Goal: Transaction & Acquisition: Purchase product/service

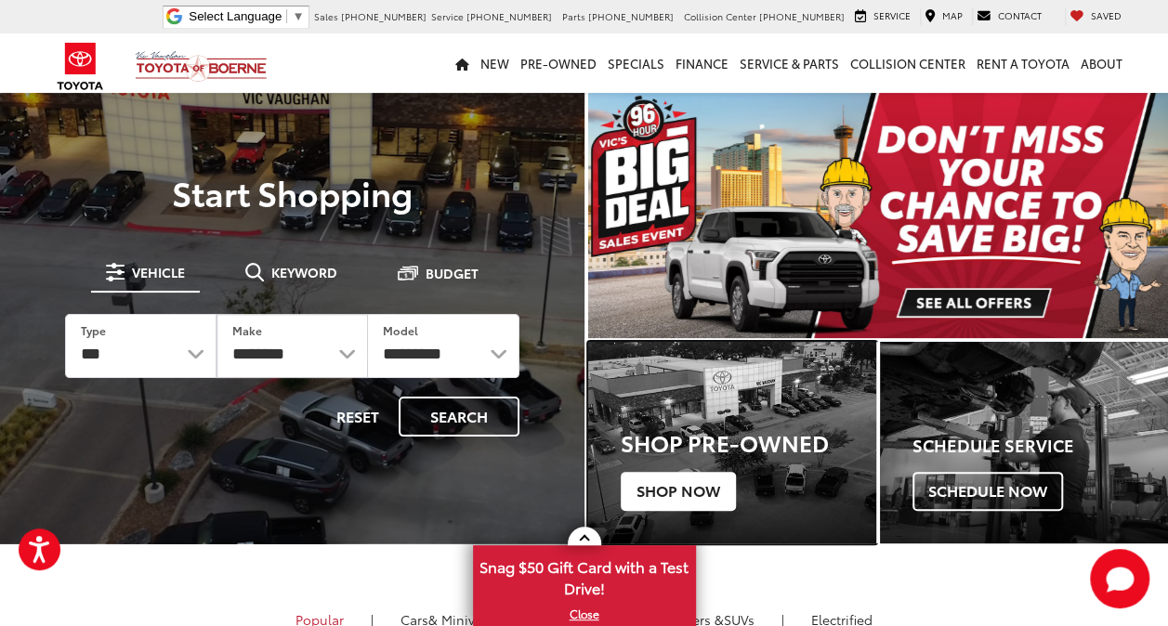
click at [700, 485] on span "Shop Now" at bounding box center [678, 491] width 115 height 39
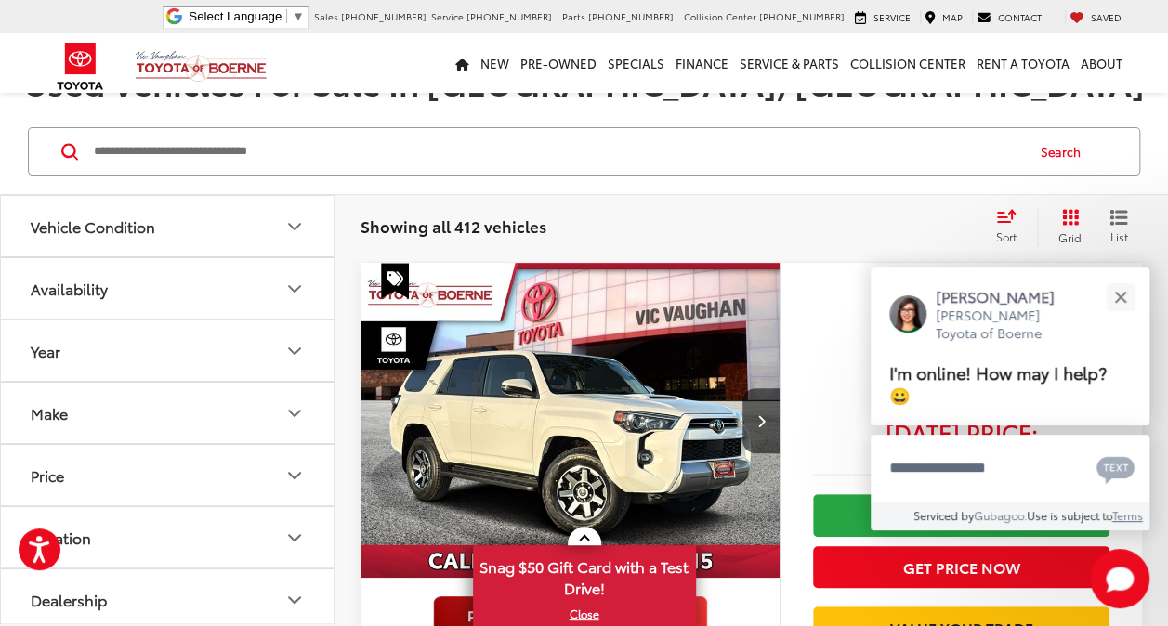
scroll to position [169, 0]
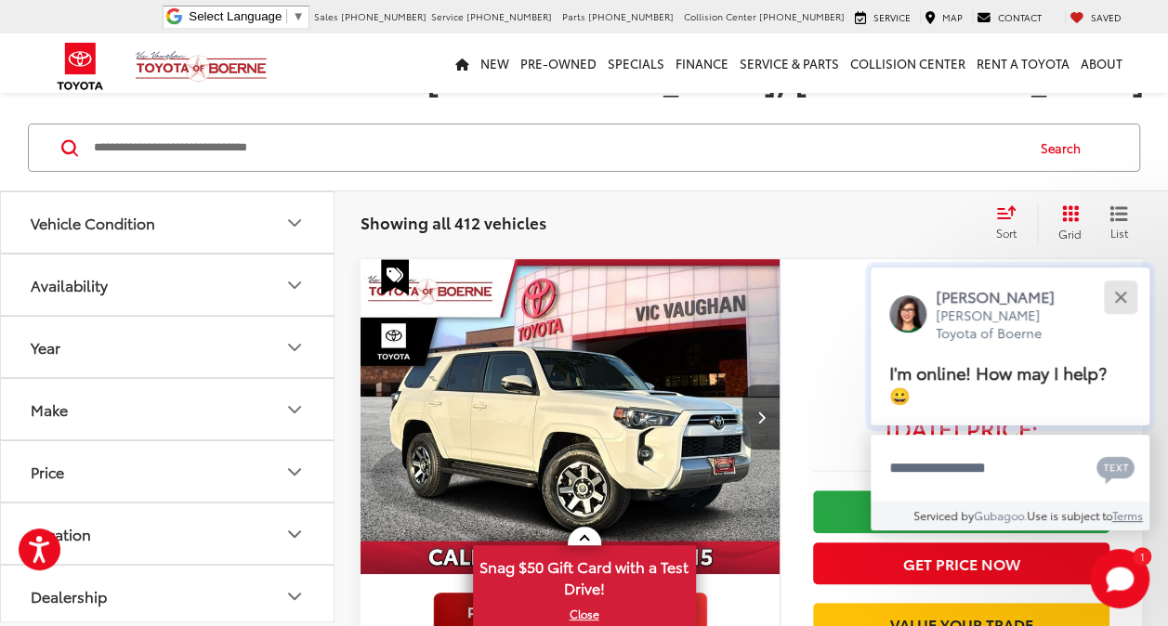
click at [1119, 303] on button "Close" at bounding box center [1120, 297] width 40 height 40
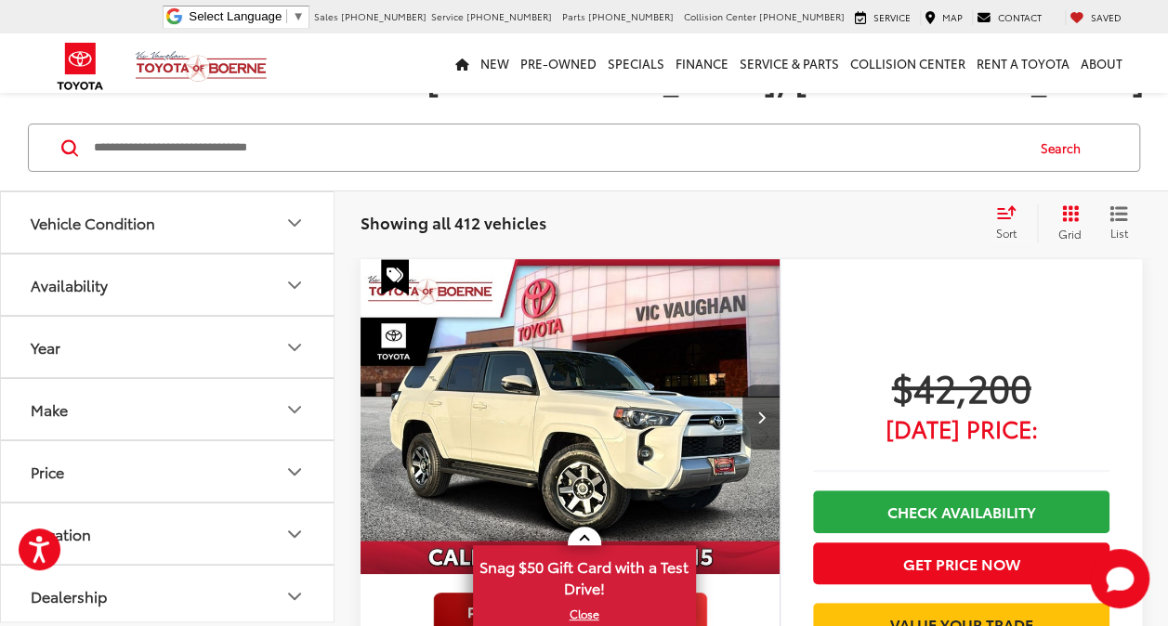
click at [297, 409] on icon "Make" at bounding box center [294, 410] width 22 height 22
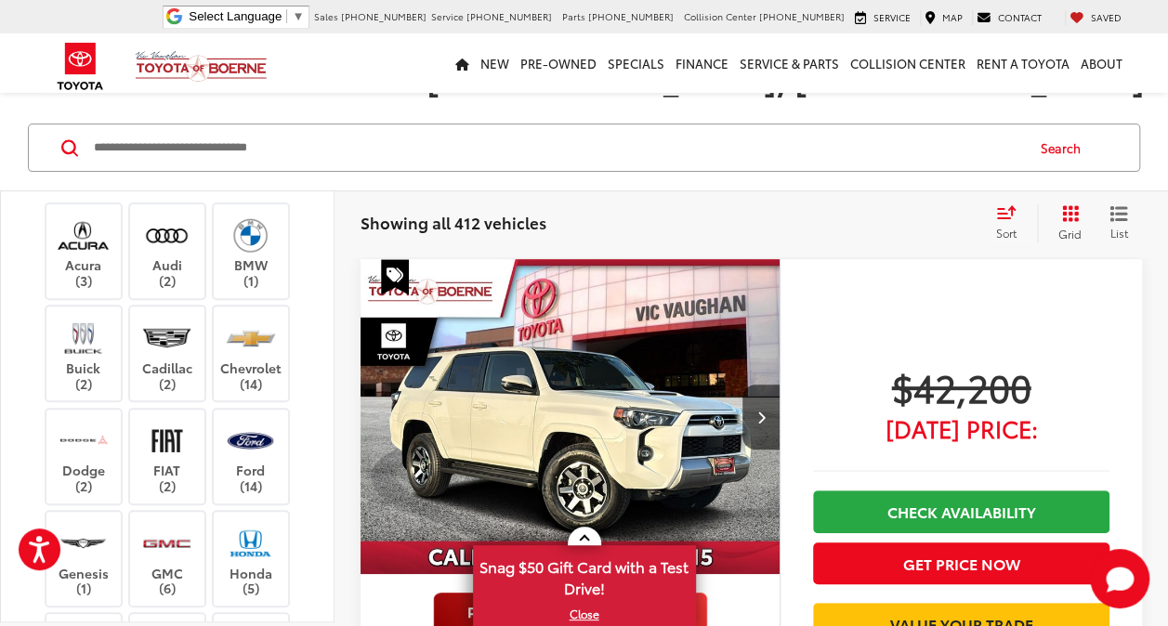
scroll to position [245, 0]
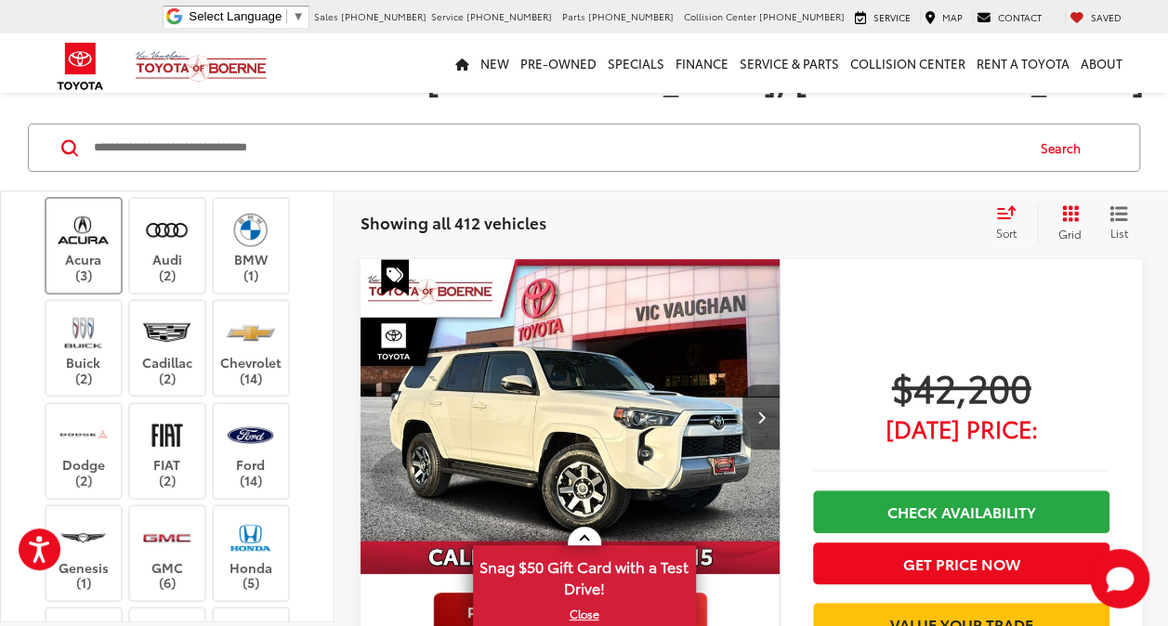
click at [83, 261] on label "Acura (3)" at bounding box center [83, 245] width 75 height 75
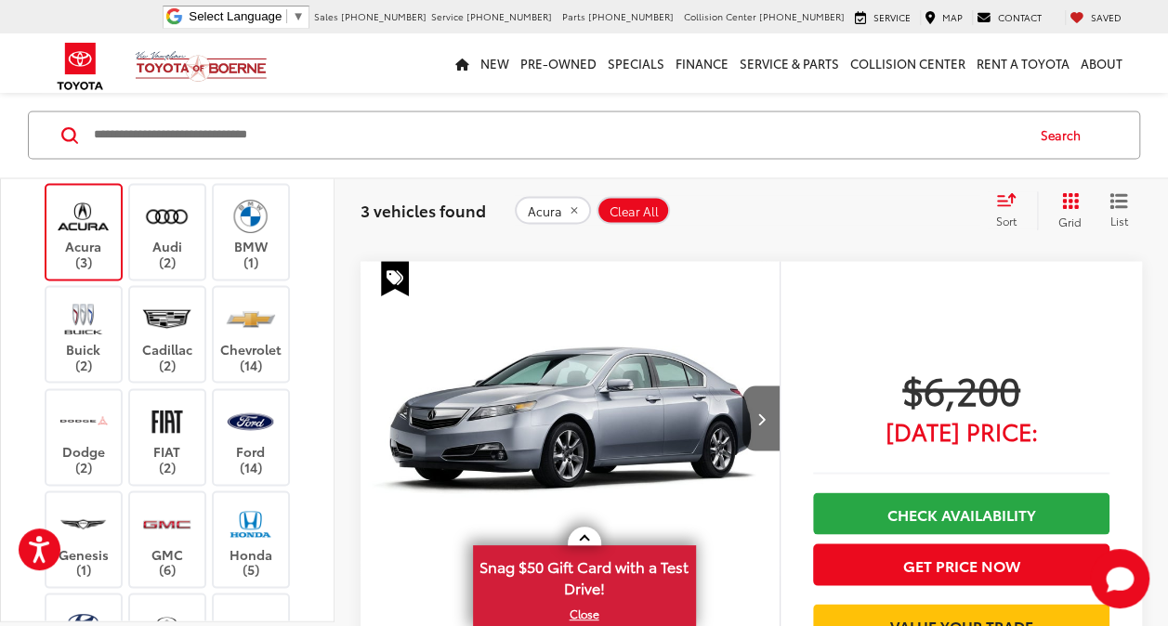
scroll to position [1537, 0]
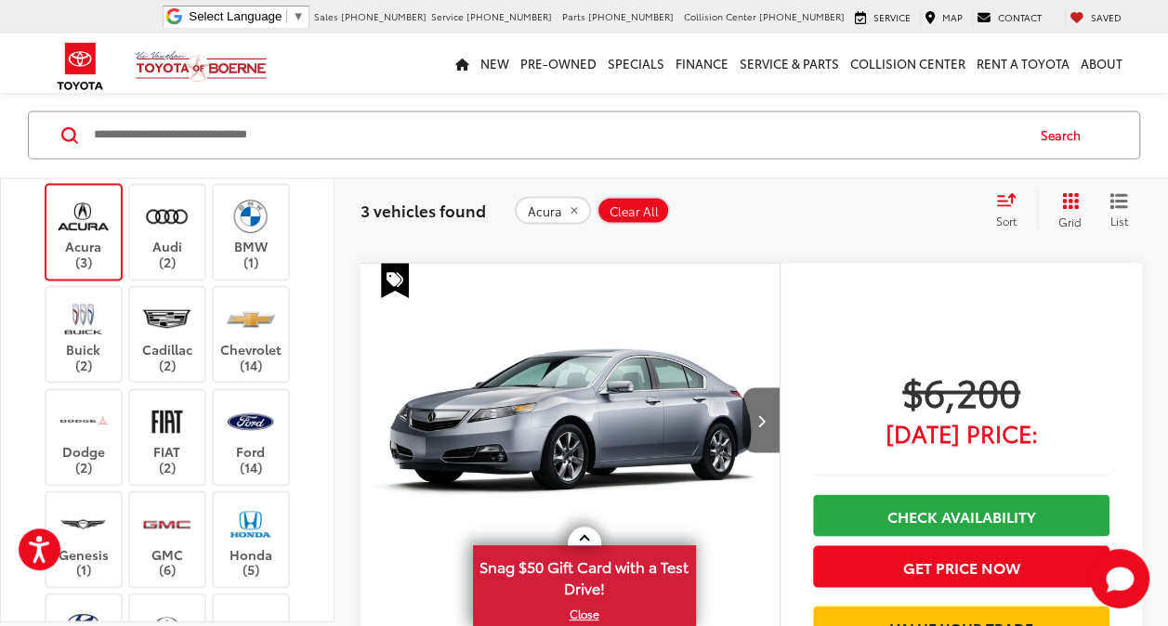
click at [665, 416] on img "2012 Acura TL 3.5 0" at bounding box center [571, 421] width 422 height 316
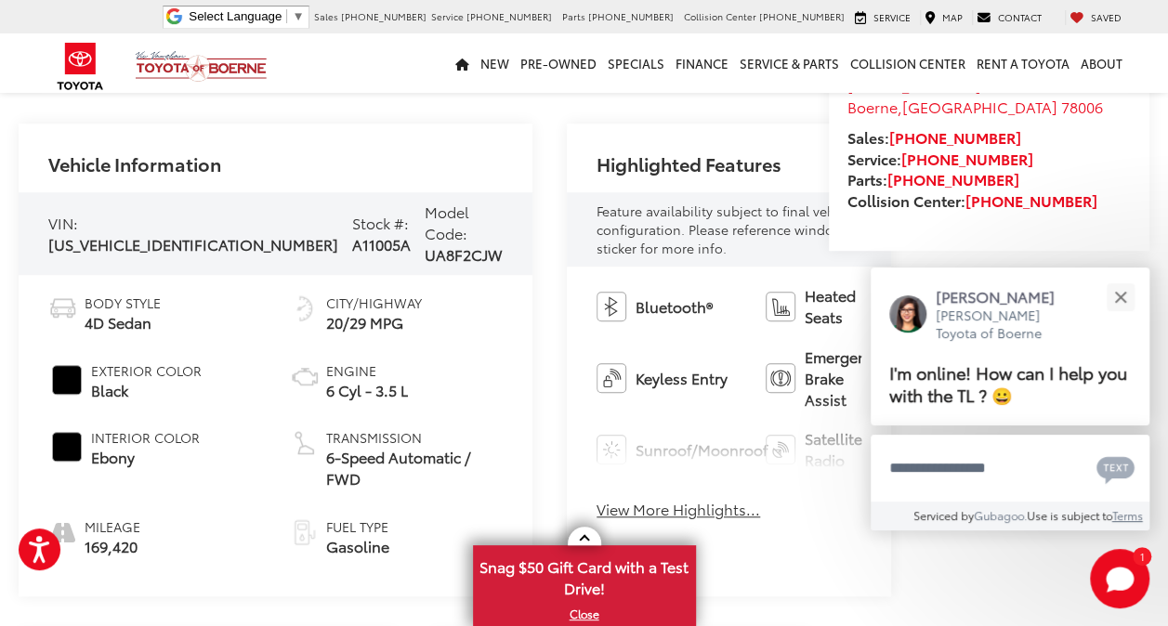
scroll to position [544, 0]
click at [1118, 302] on button "Close" at bounding box center [1120, 297] width 40 height 40
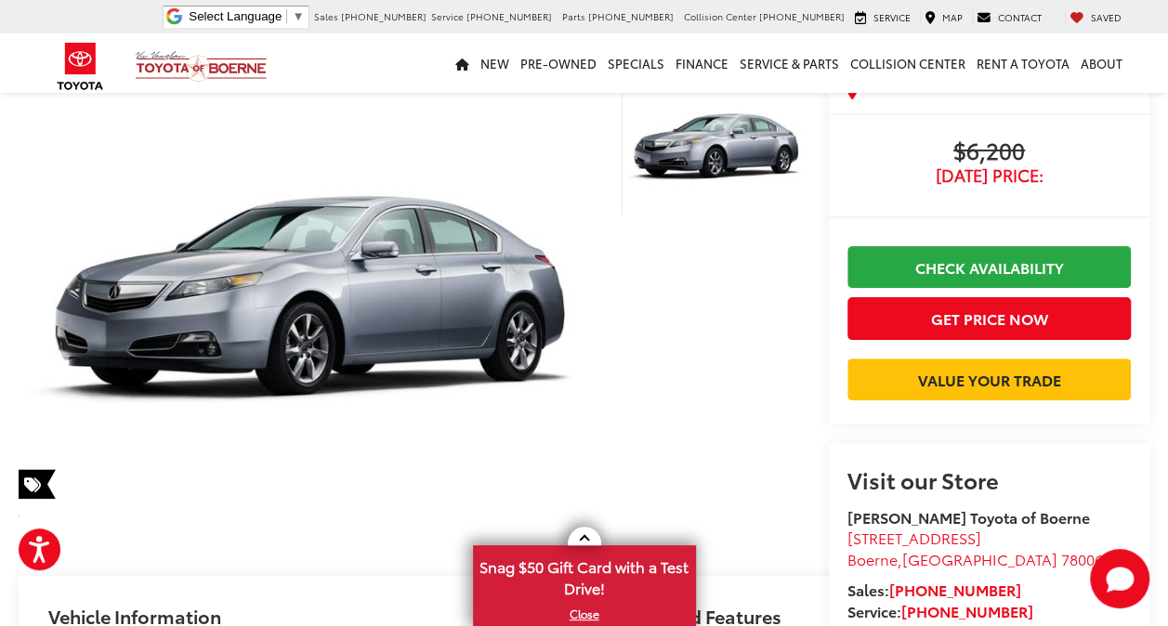
scroll to position [26, 0]
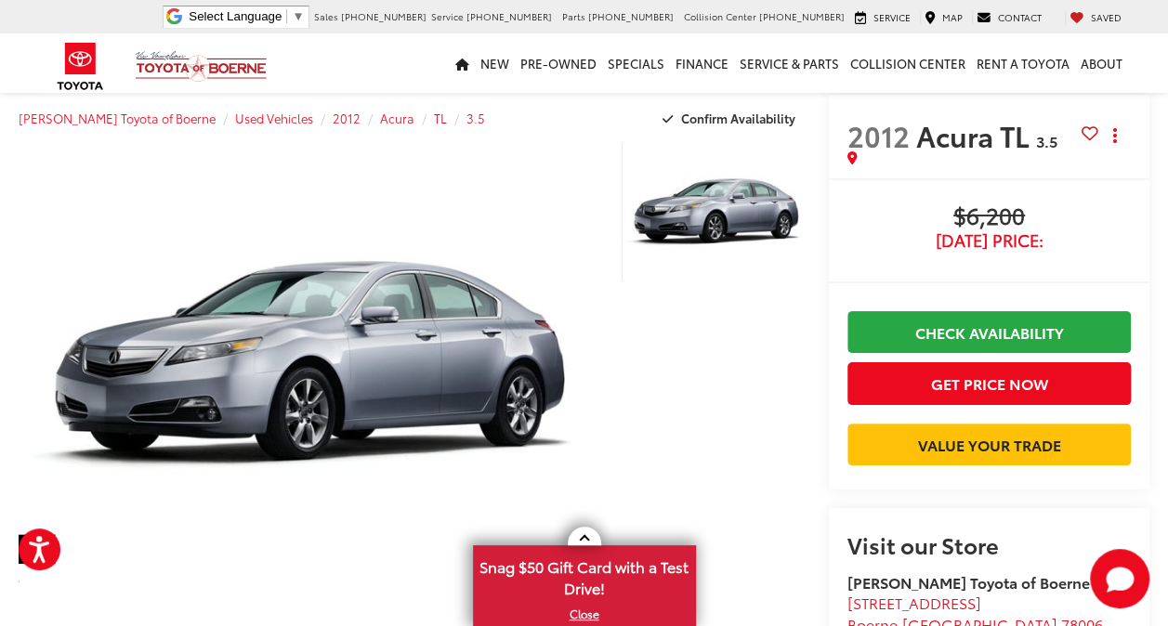
click at [755, 372] on div at bounding box center [710, 367] width 197 height 452
click at [808, 372] on div at bounding box center [710, 367] width 197 height 452
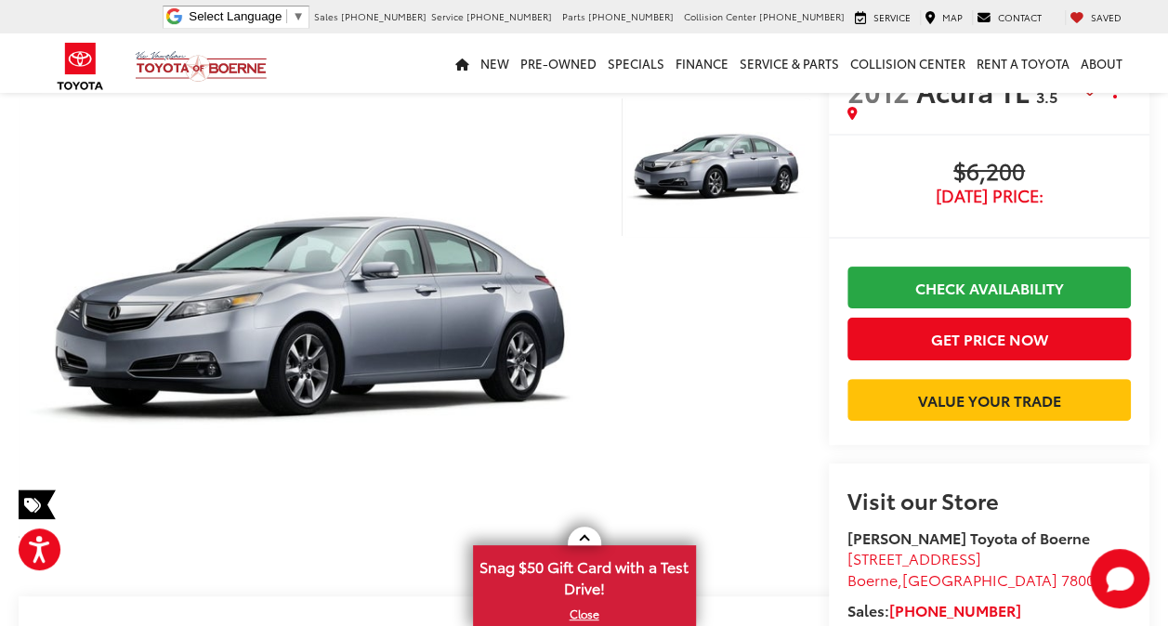
scroll to position [0, 0]
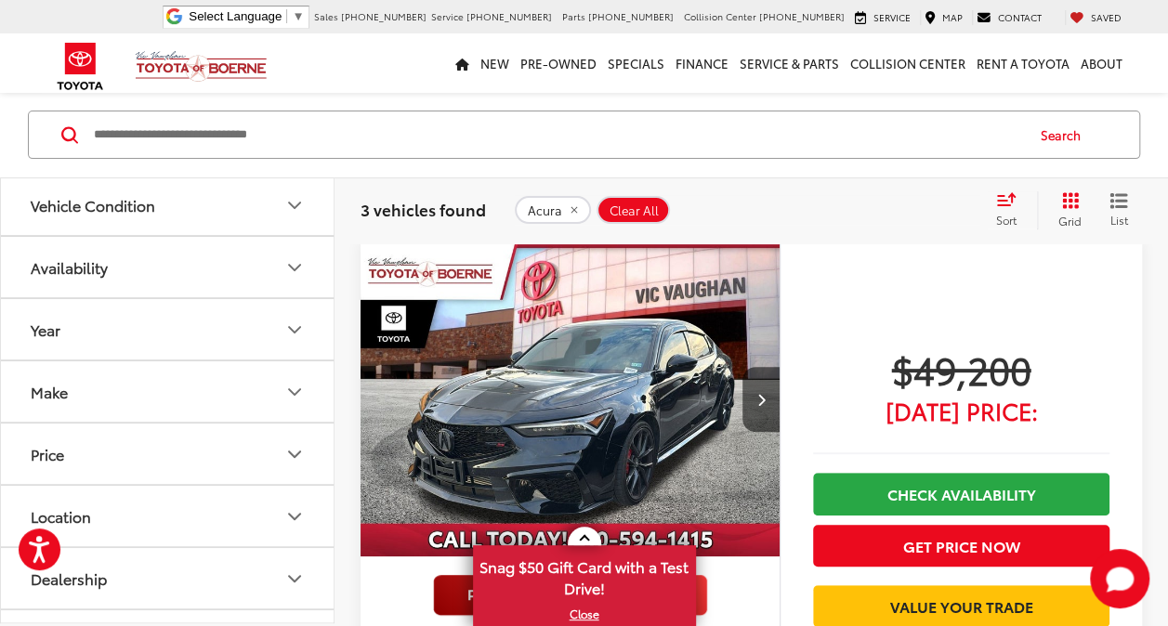
click at [641, 214] on span "Clear All" at bounding box center [633, 210] width 49 height 15
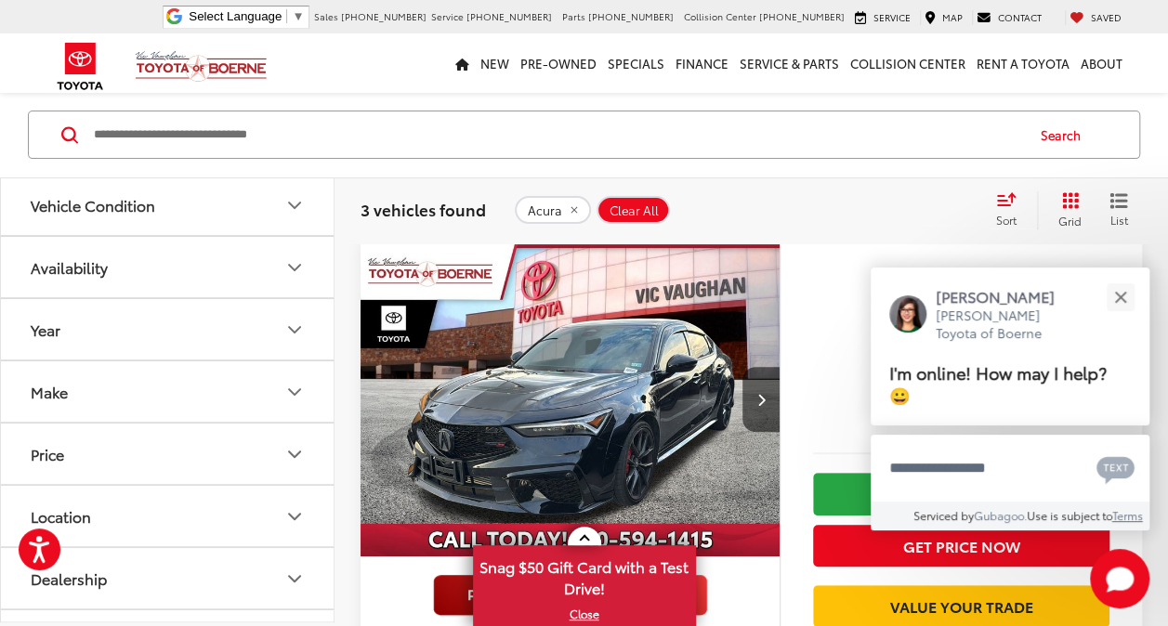
scroll to position [182, 0]
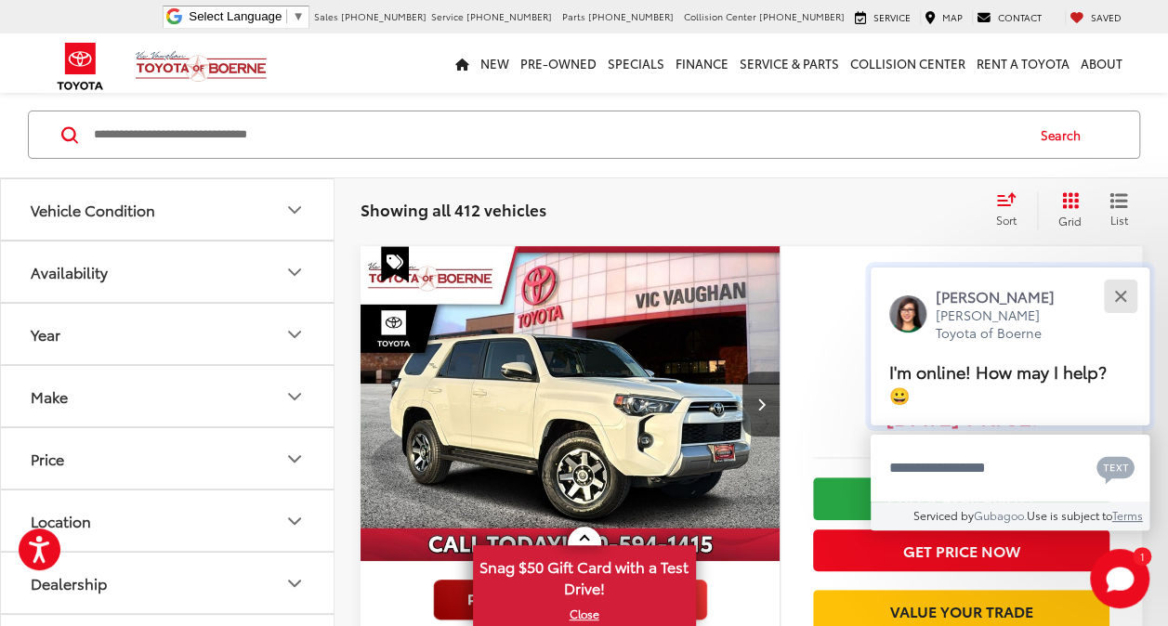
click at [1120, 306] on button "Close" at bounding box center [1120, 297] width 40 height 40
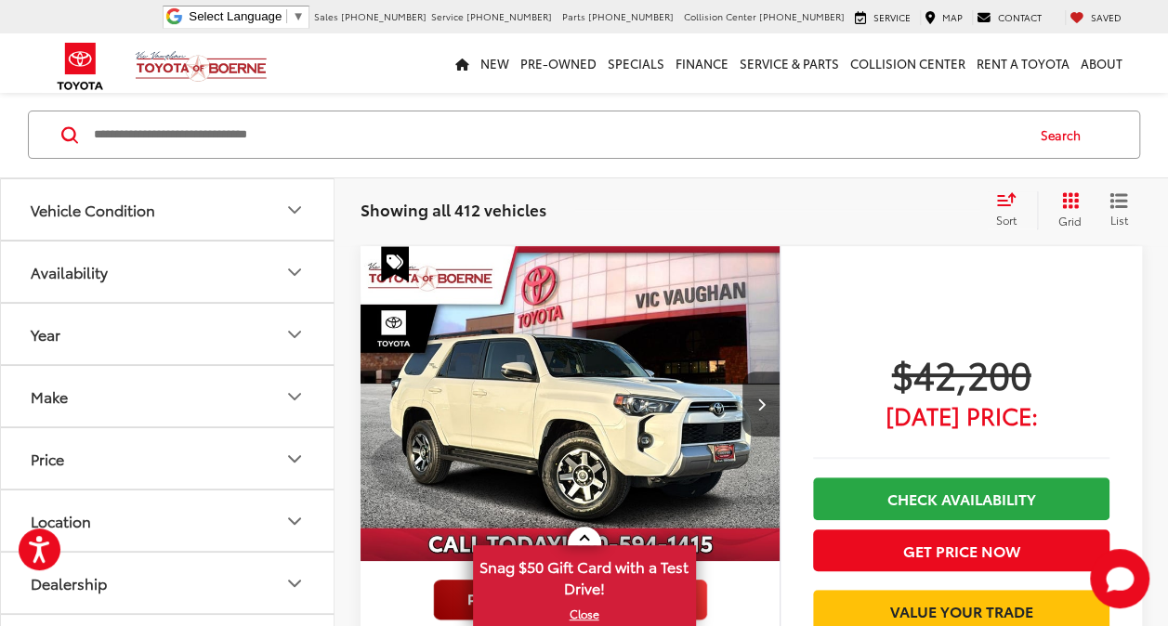
click at [295, 405] on button "Make" at bounding box center [168, 396] width 334 height 60
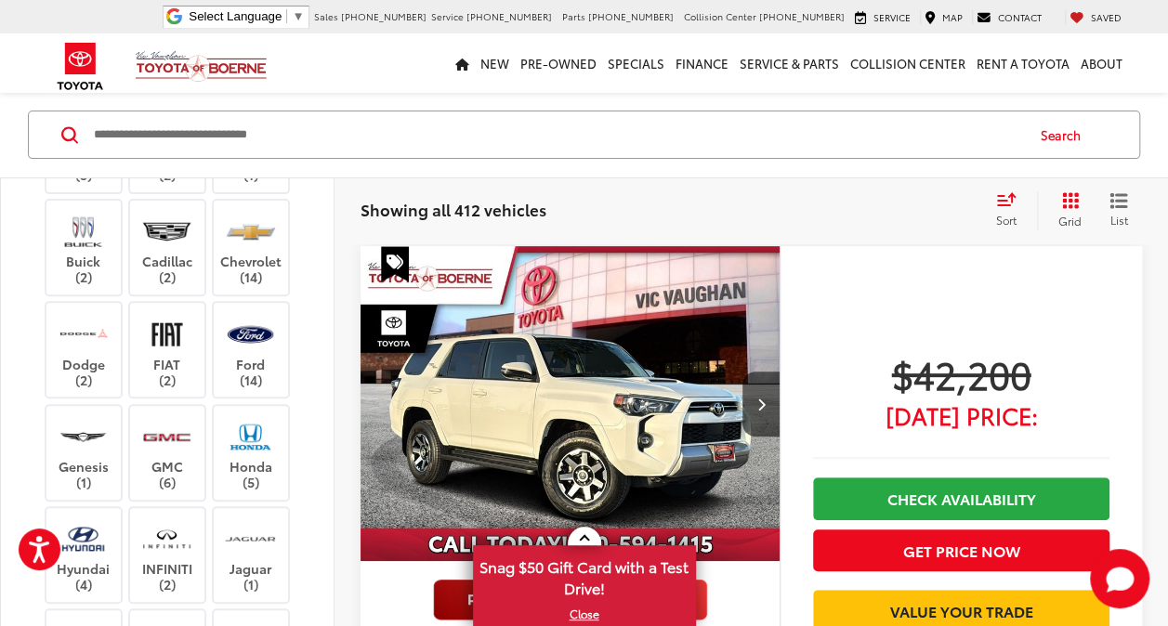
scroll to position [295, 0]
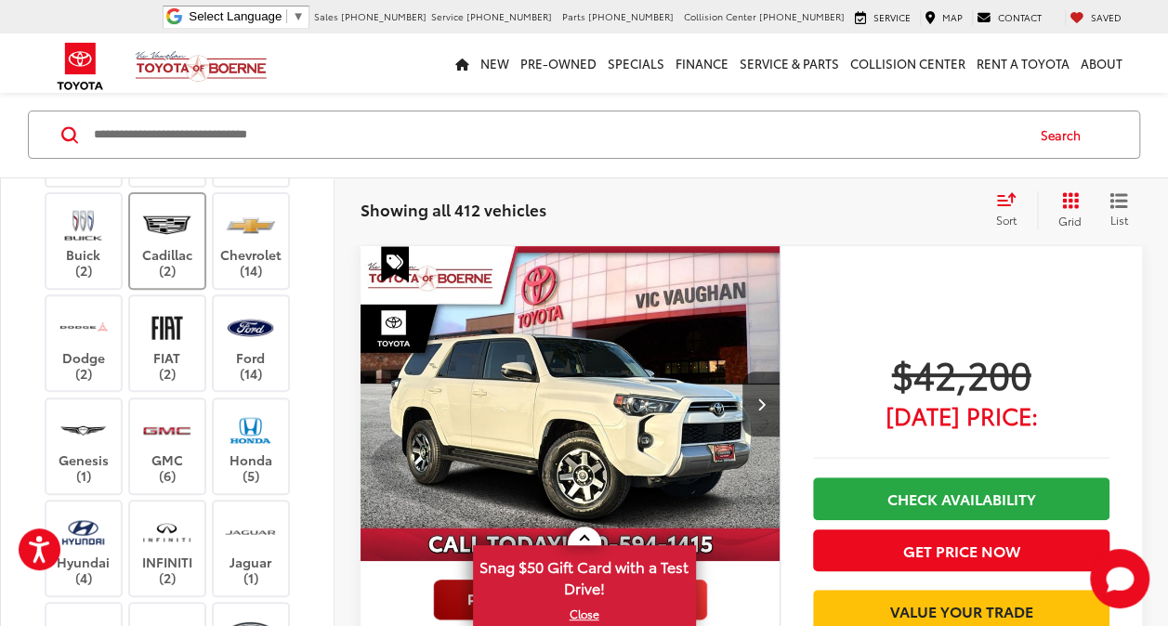
click at [175, 279] on label "Cadillac (2)" at bounding box center [167, 240] width 75 height 75
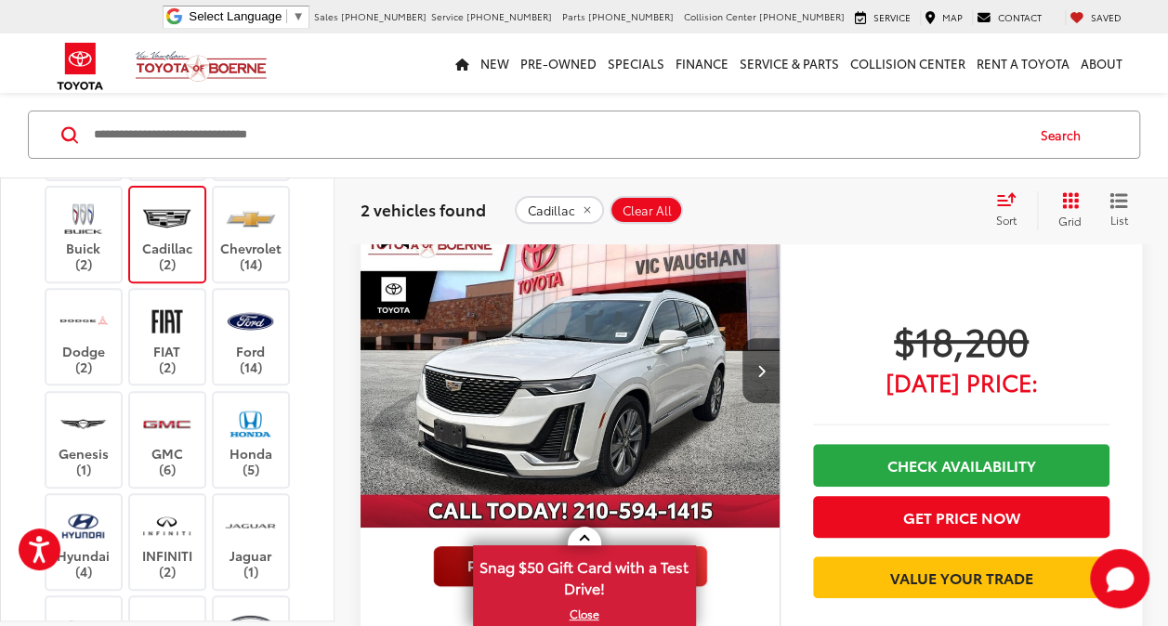
scroll to position [212, 0]
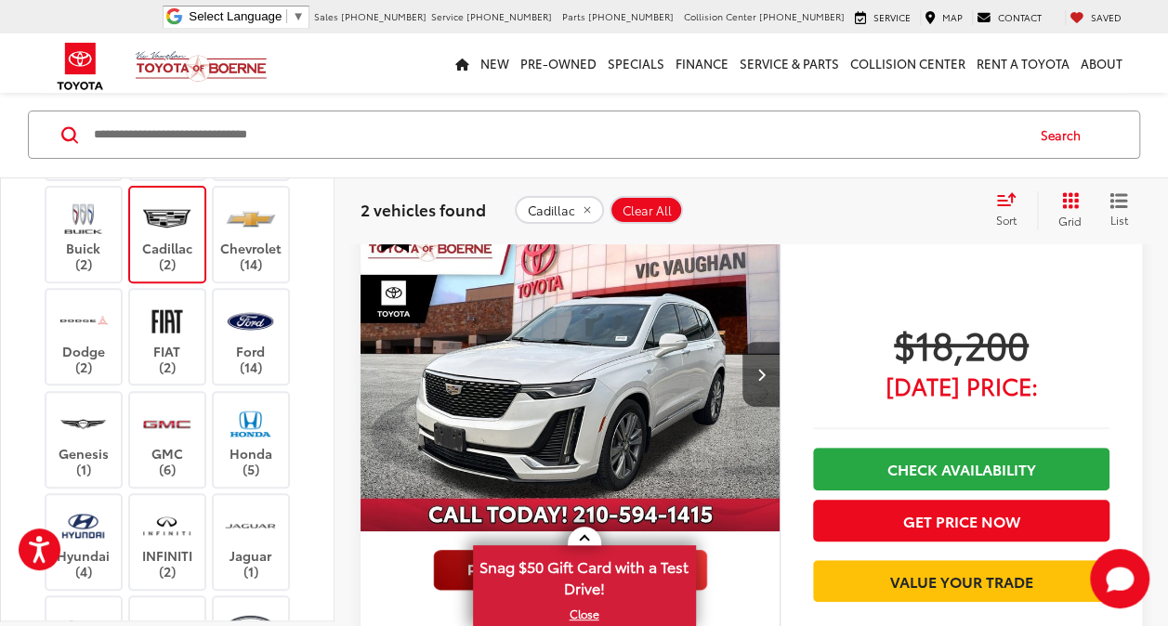
click at [652, 216] on span "Clear All" at bounding box center [646, 210] width 49 height 15
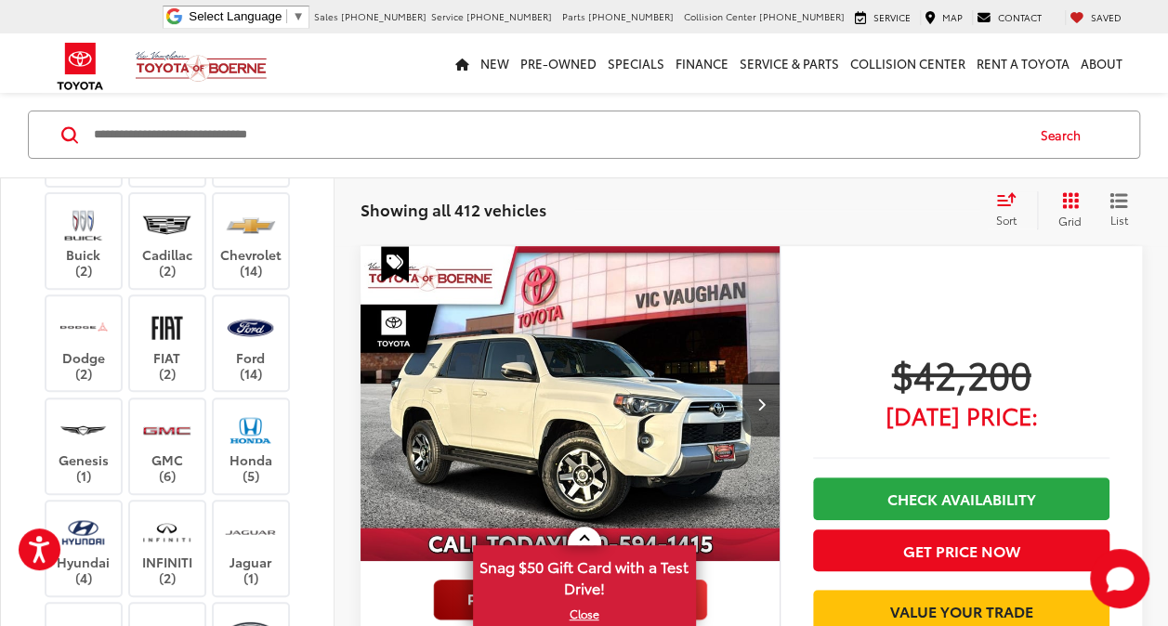
click at [28, 439] on div "Acura (3) Audi (2) BMW (1) Buick (2) Cadillac (2) Chevrolet (14) Dodge (2) FIAT…" at bounding box center [167, 614] width 288 height 967
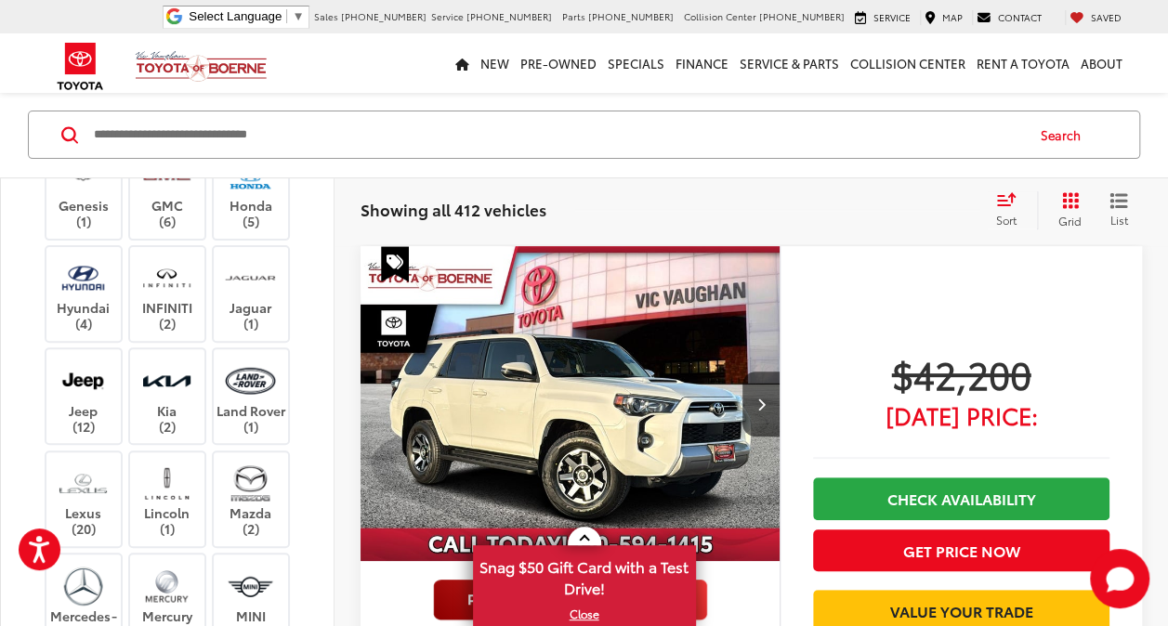
scroll to position [557, 0]
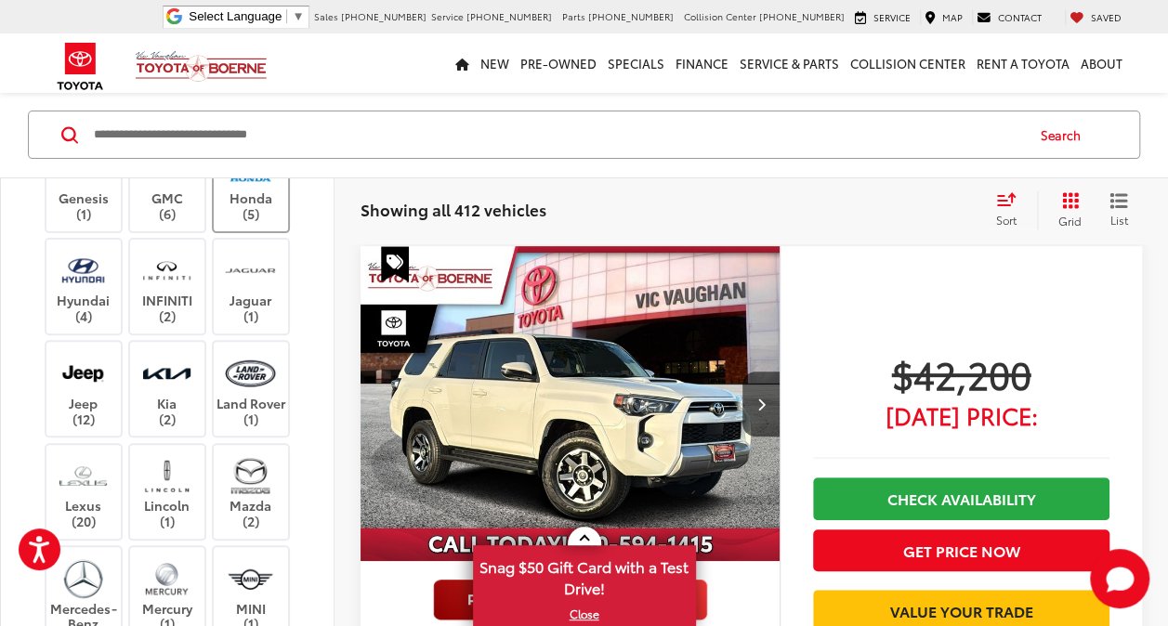
click at [253, 222] on label "Honda (5)" at bounding box center [251, 184] width 75 height 75
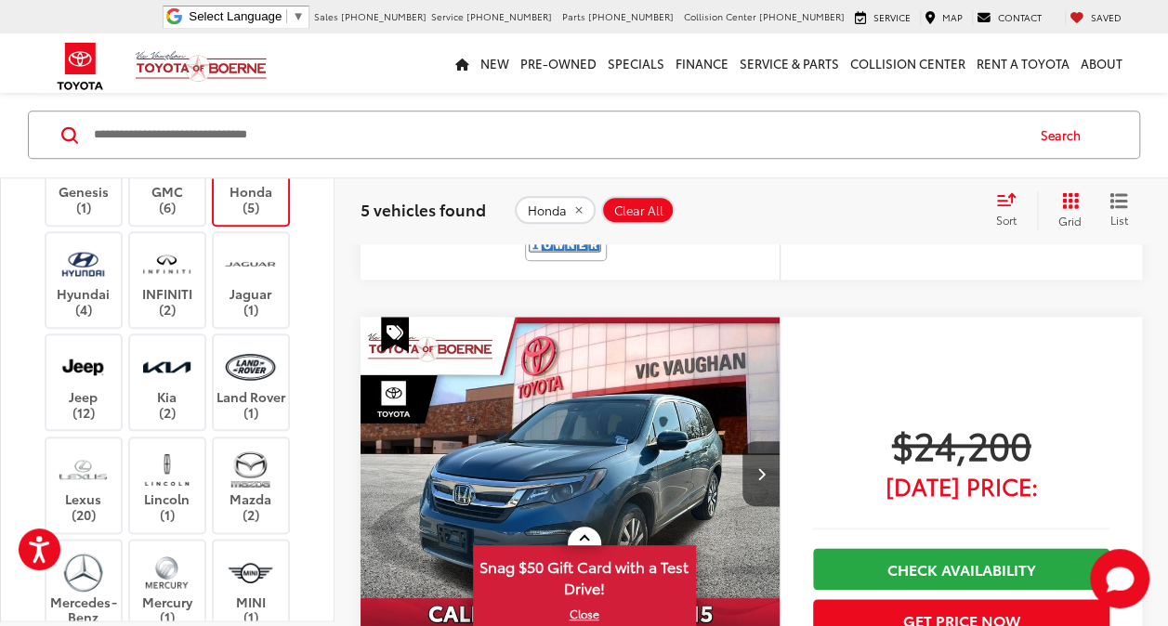
scroll to position [818, 0]
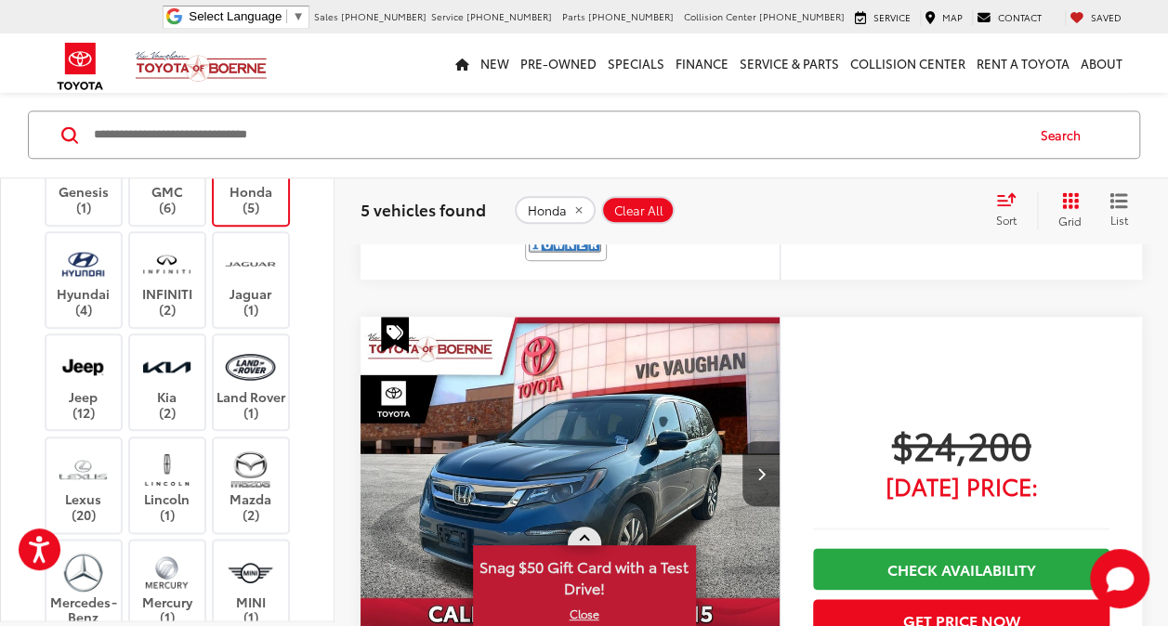
click at [589, 537] on link at bounding box center [584, 536] width 33 height 19
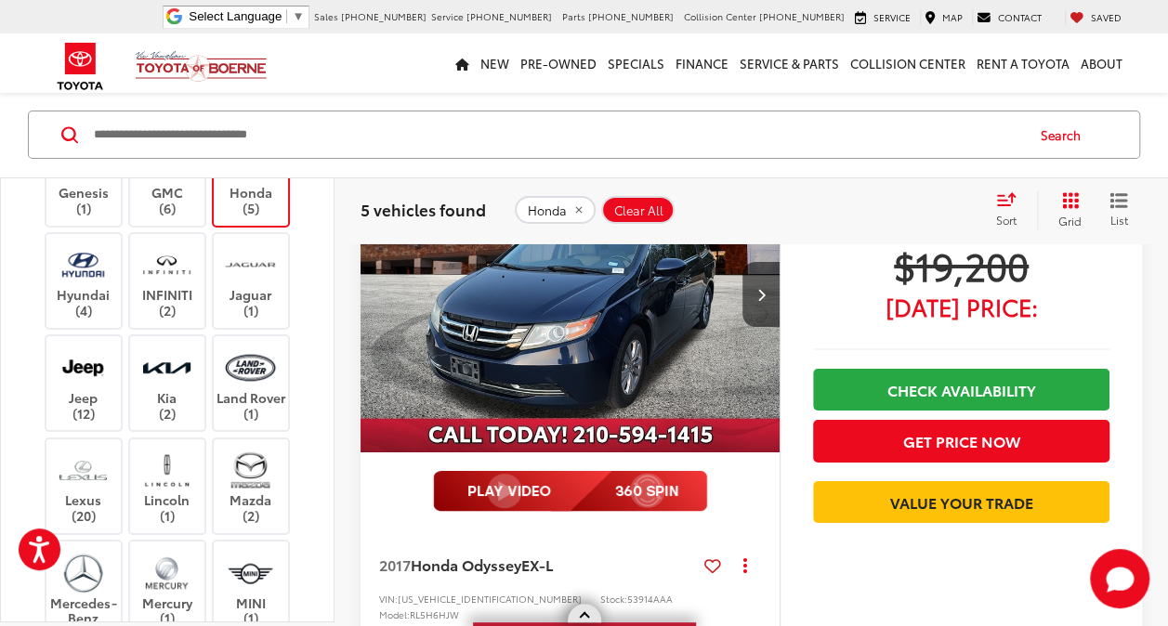
scroll to position [3119, 0]
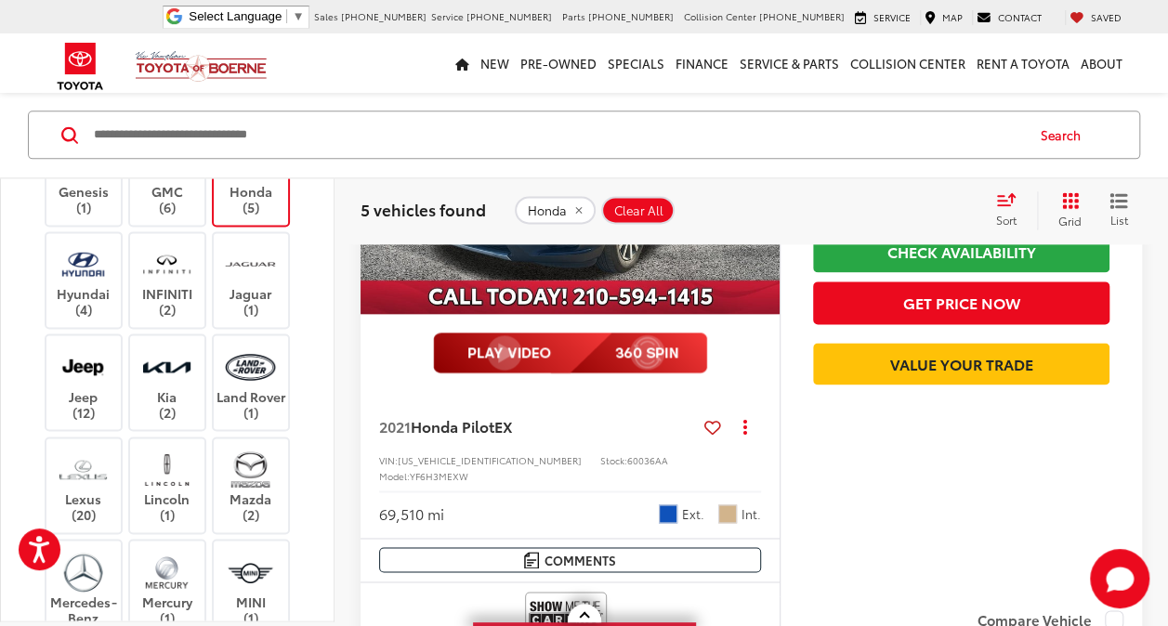
click at [637, 210] on span "Clear All" at bounding box center [638, 210] width 49 height 15
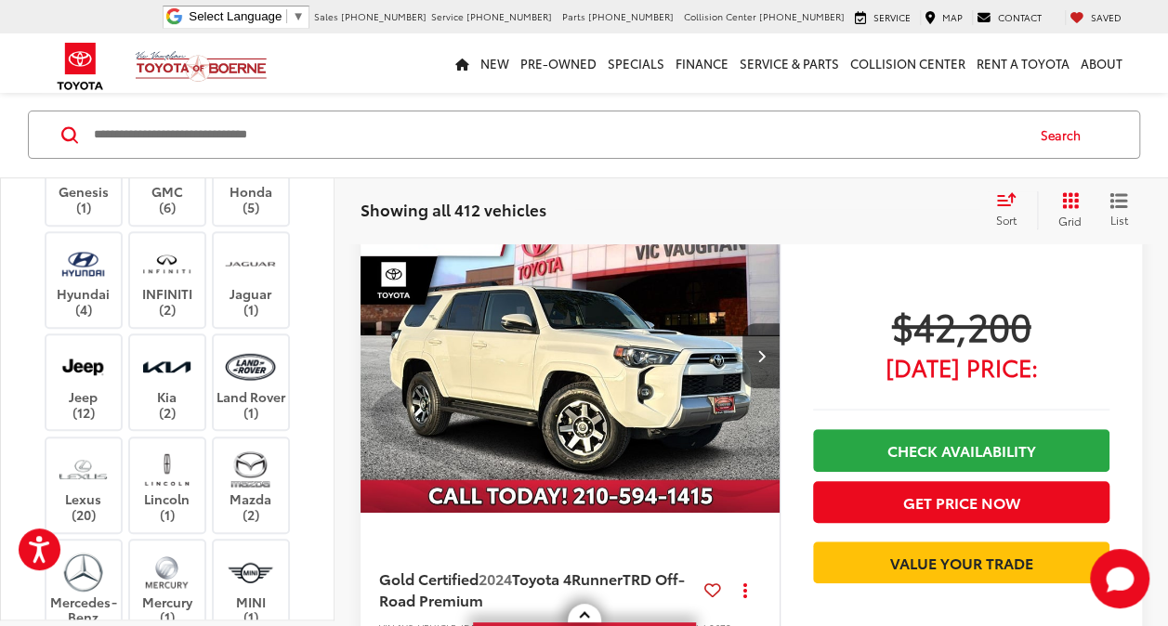
scroll to position [182, 0]
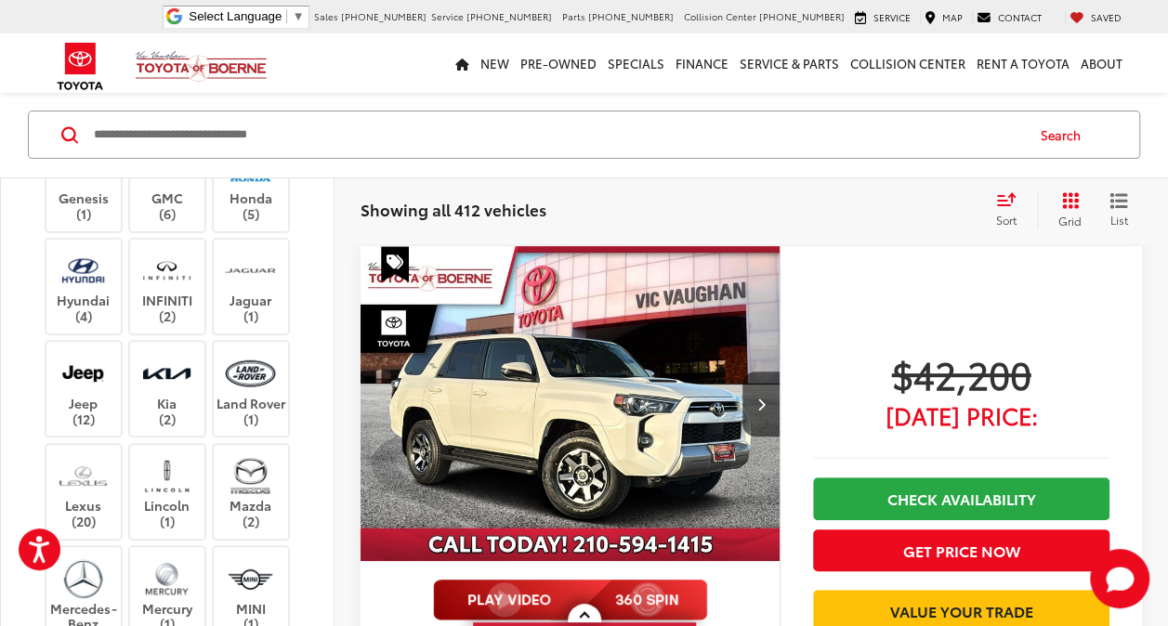
click at [25, 439] on div "Acura (3) Audi (2) BMW (1) Buick (2) Cadillac (2) Chevrolet (14) Dodge (2) FIAT…" at bounding box center [167, 352] width 288 height 967
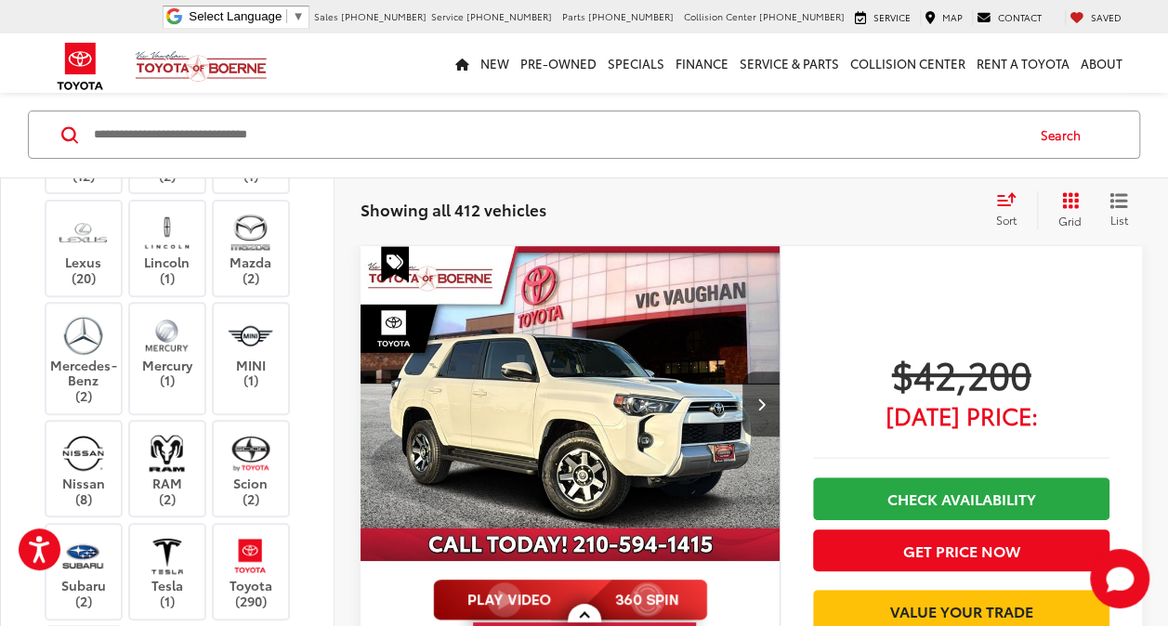
scroll to position [803, 0]
click at [171, 284] on label "Lincoln (1)" at bounding box center [167, 246] width 75 height 75
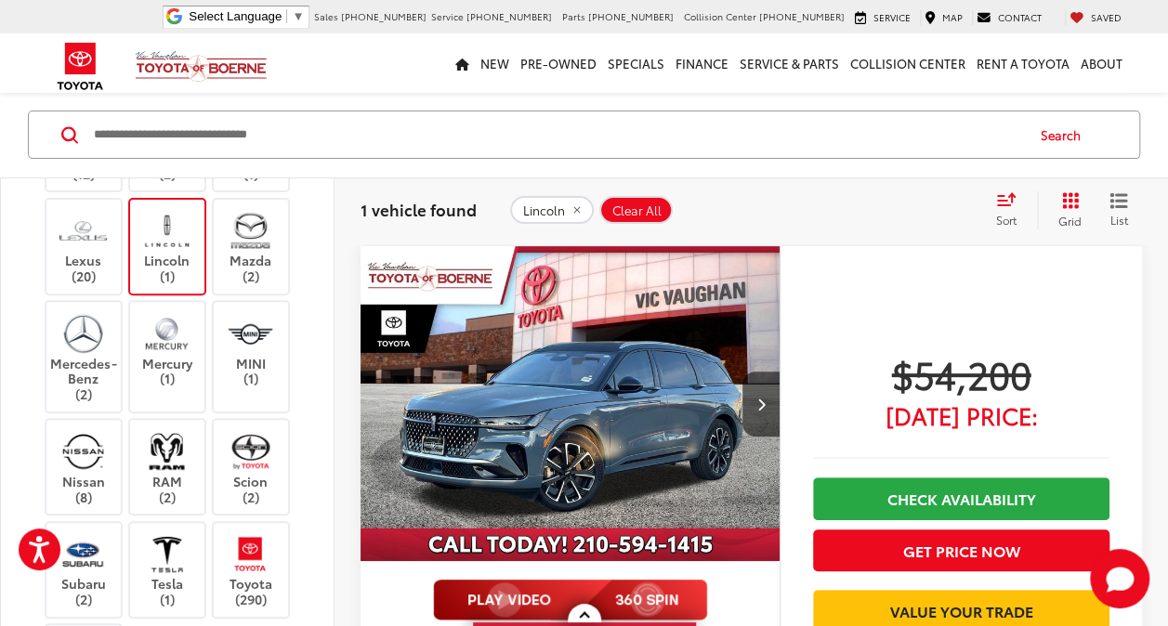
click at [636, 217] on span "Clear All" at bounding box center [636, 210] width 49 height 15
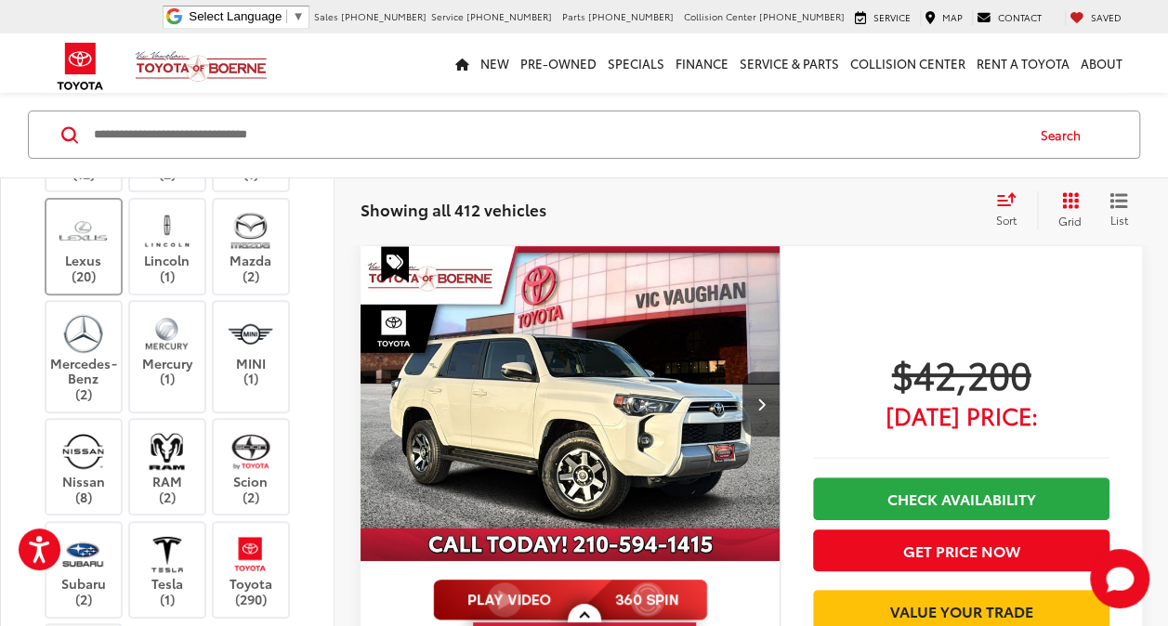
click at [45, 295] on div "Lexus (20)" at bounding box center [84, 247] width 79 height 98
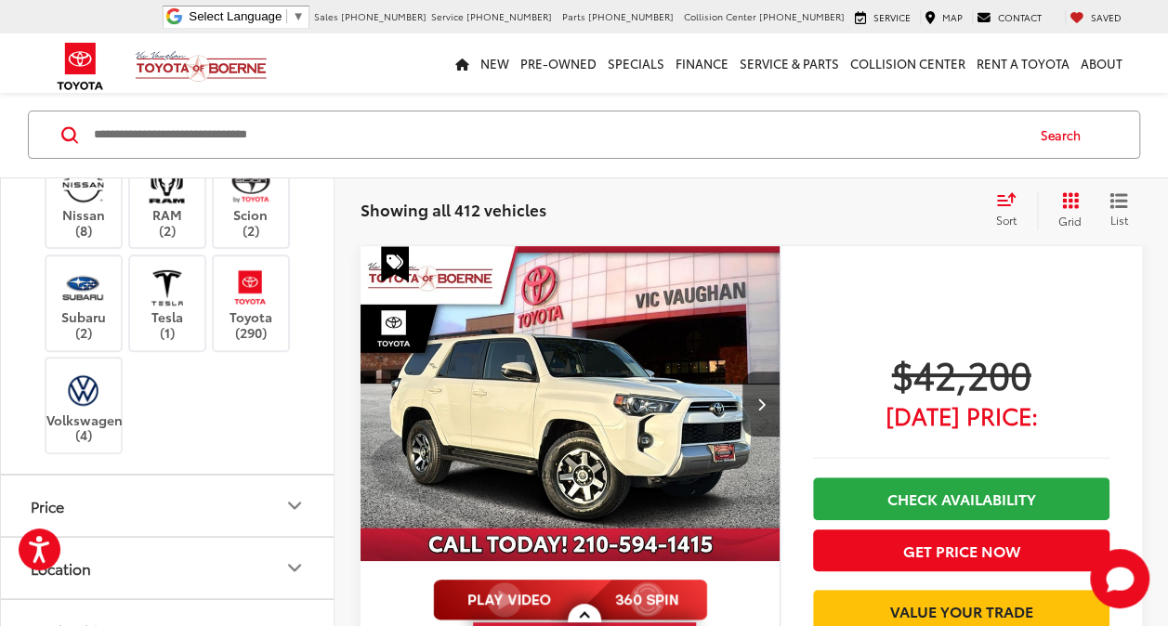
scroll to position [1071, 0]
click at [84, 410] on img at bounding box center [83, 388] width 51 height 44
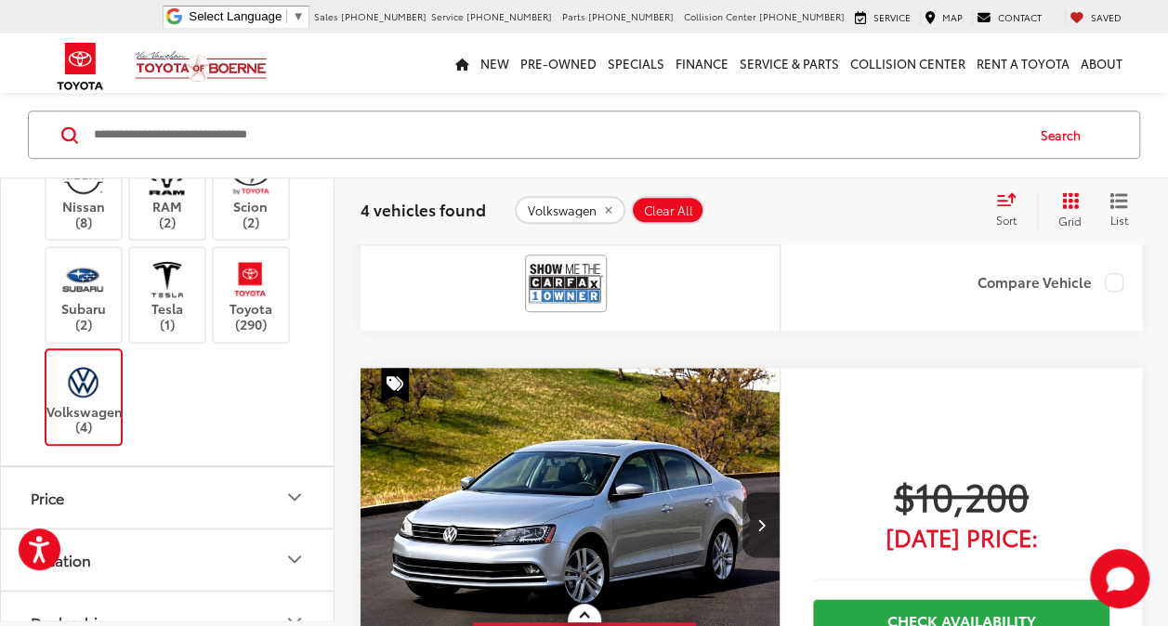
scroll to position [759, 0]
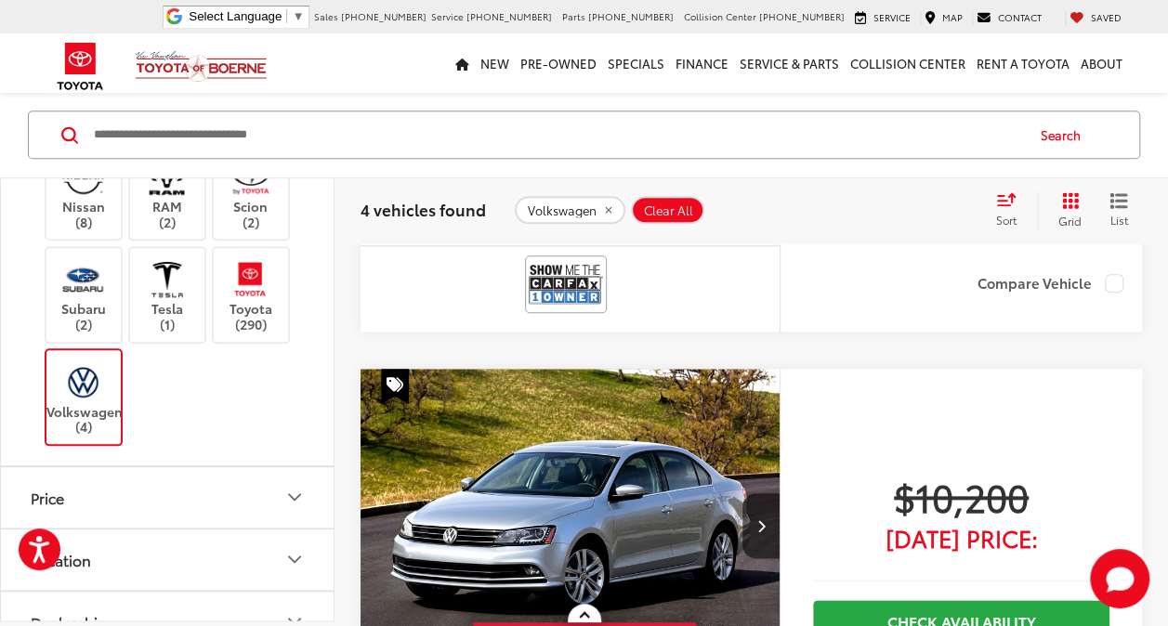
click at [671, 210] on span "Clear All" at bounding box center [668, 210] width 49 height 15
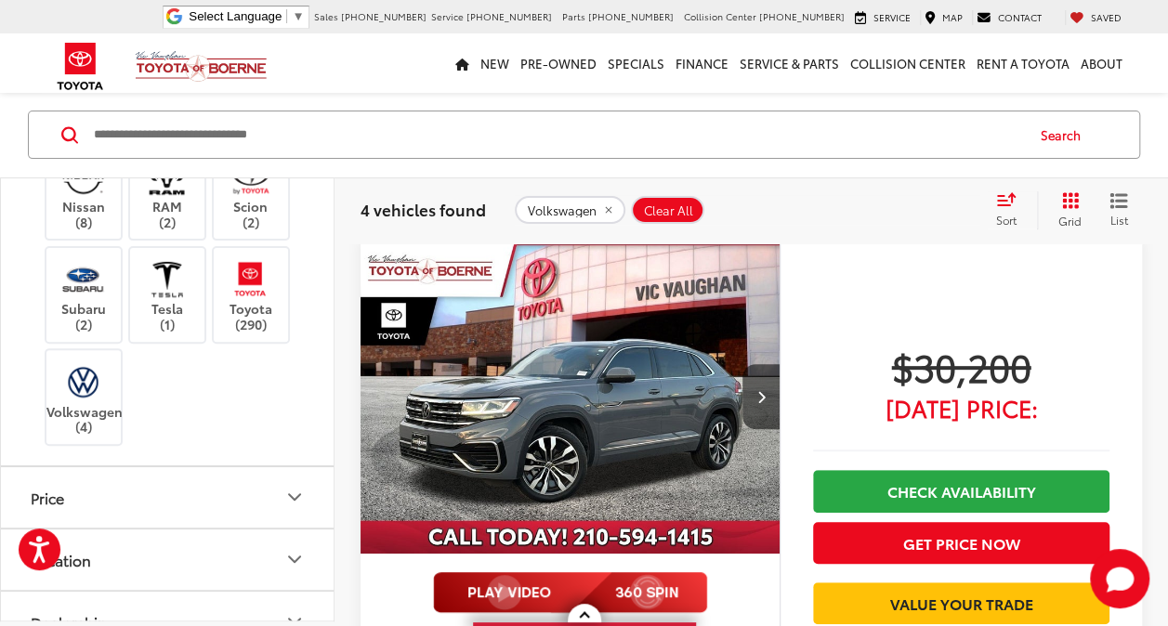
scroll to position [182, 0]
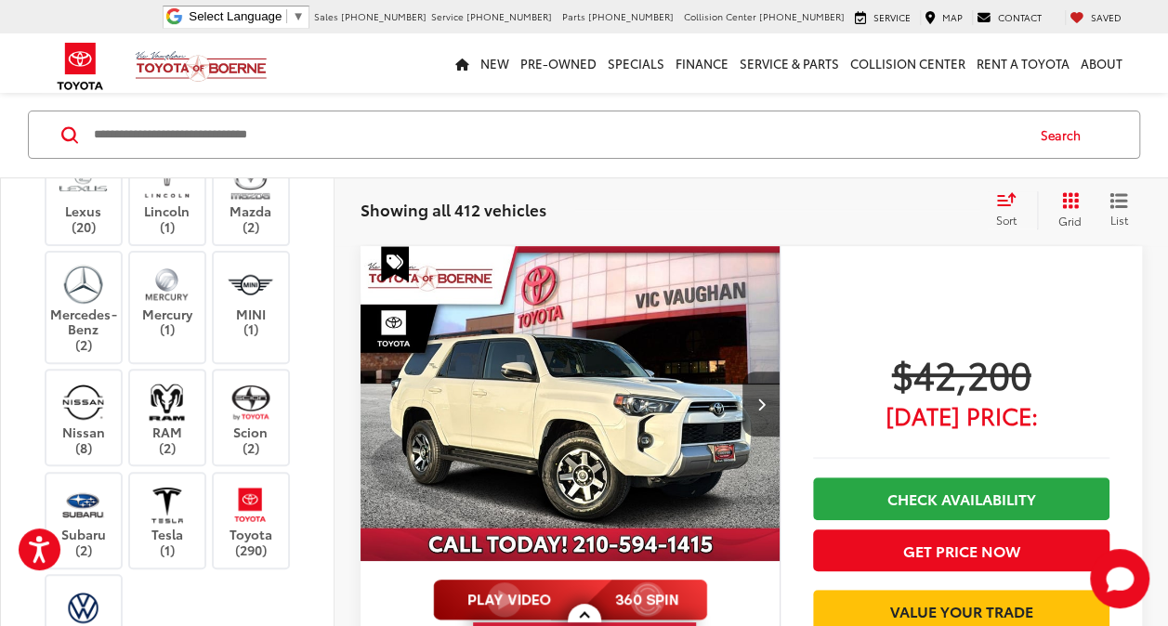
scroll to position [849, 0]
click at [86, 238] on label "Lexus (20)" at bounding box center [83, 200] width 75 height 75
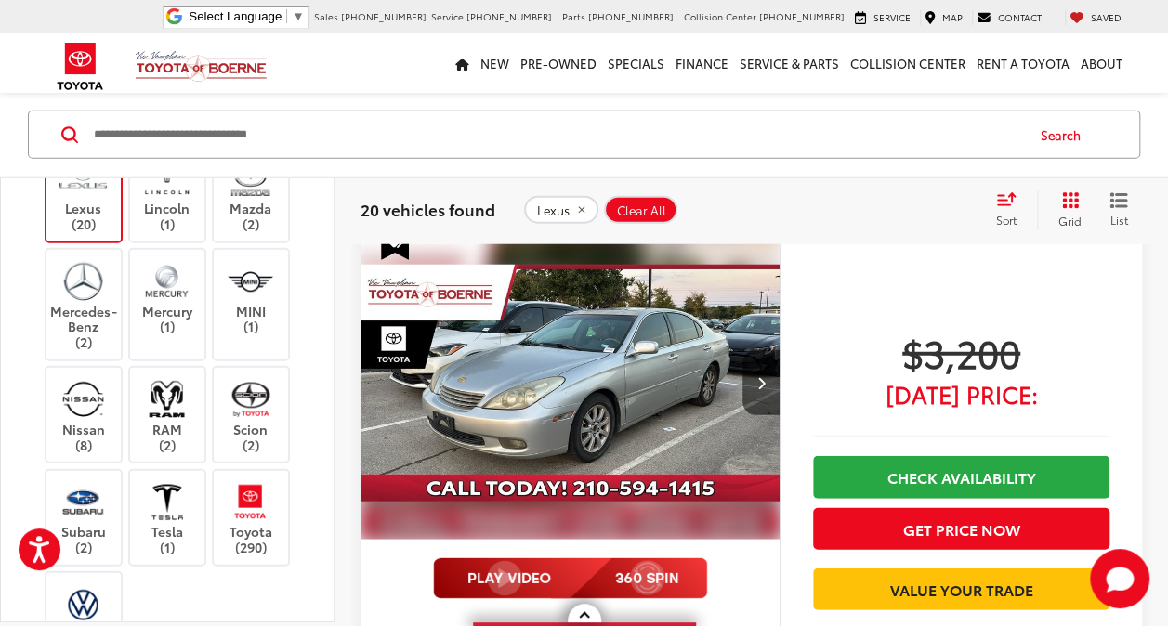
scroll to position [2271, 0]
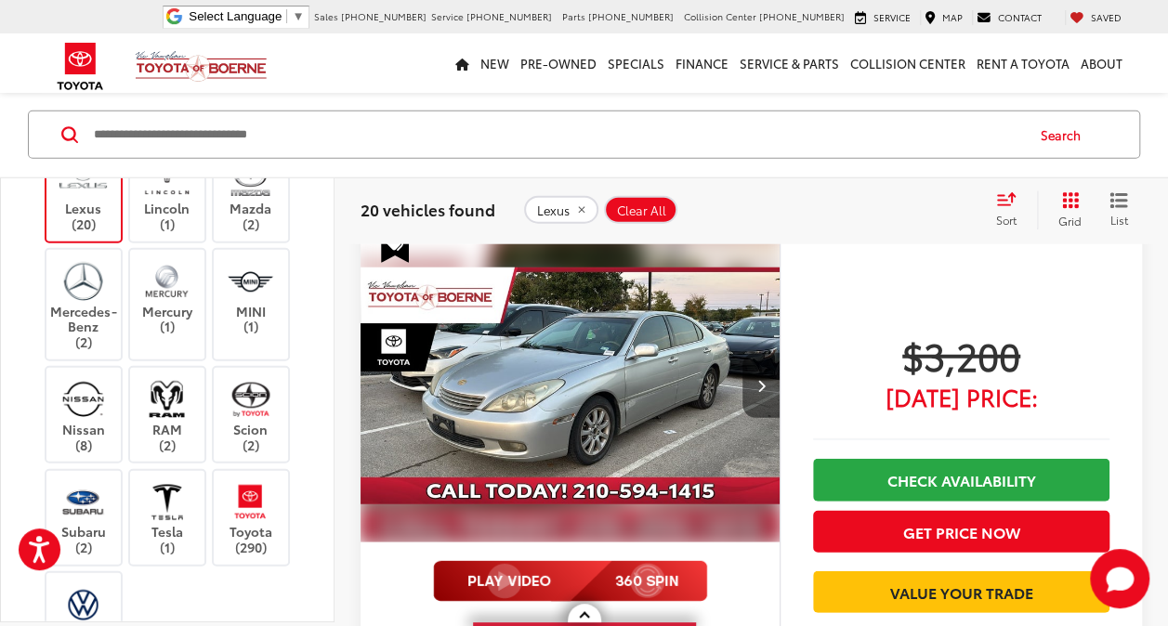
click at [758, 386] on icon "Next image" at bounding box center [760, 385] width 8 height 13
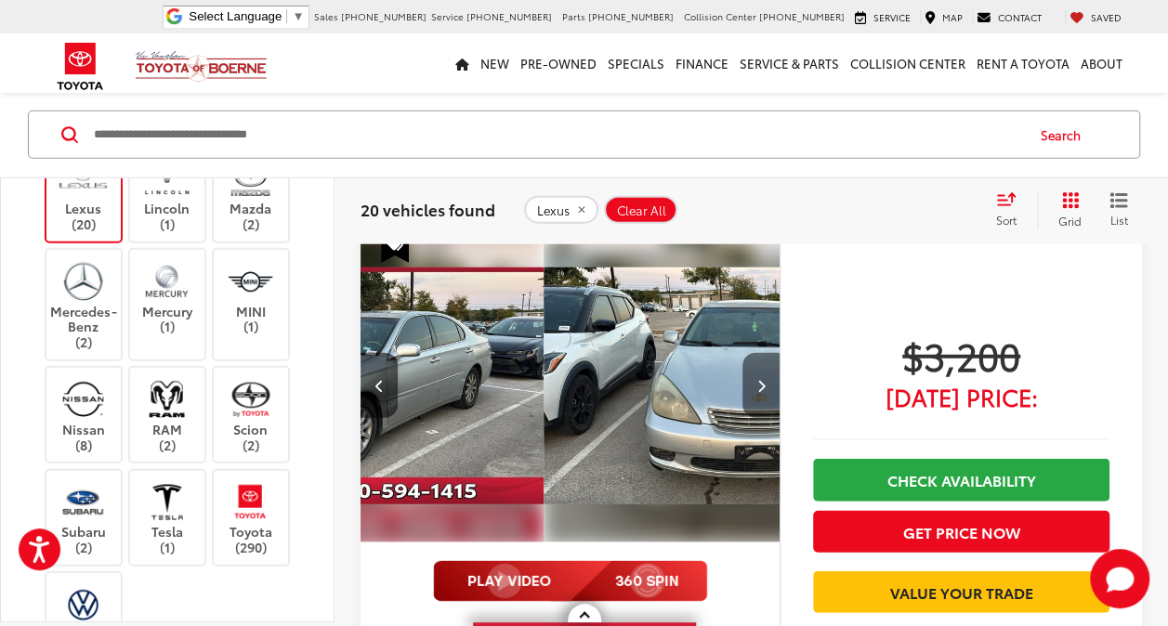
scroll to position [0, 422]
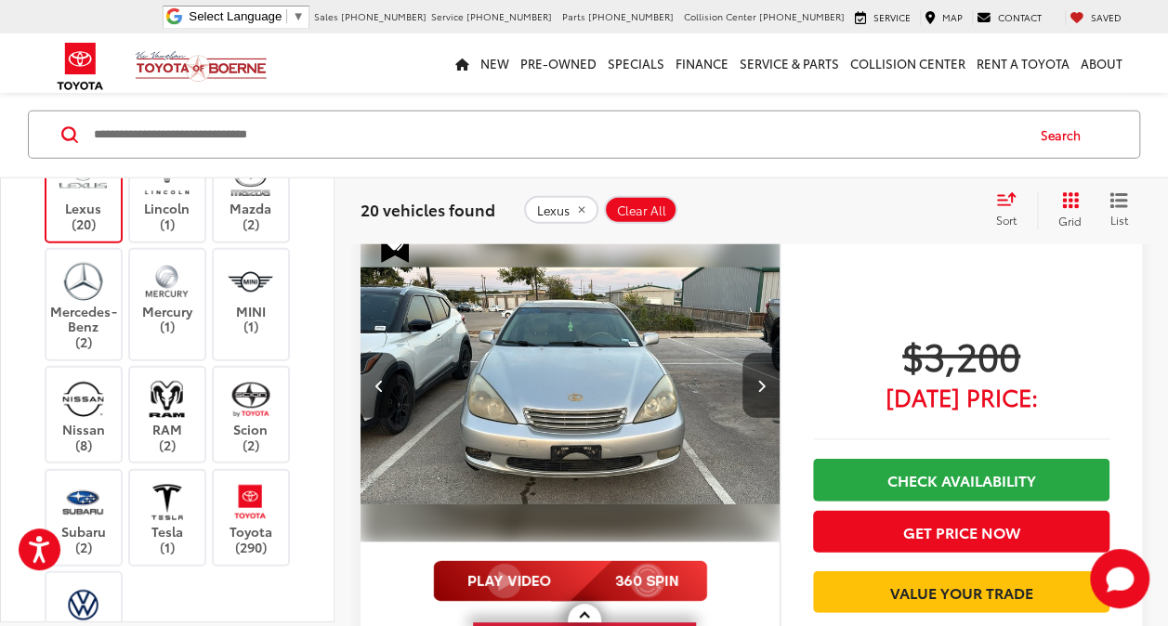
click at [768, 377] on button "Next image" at bounding box center [760, 385] width 37 height 65
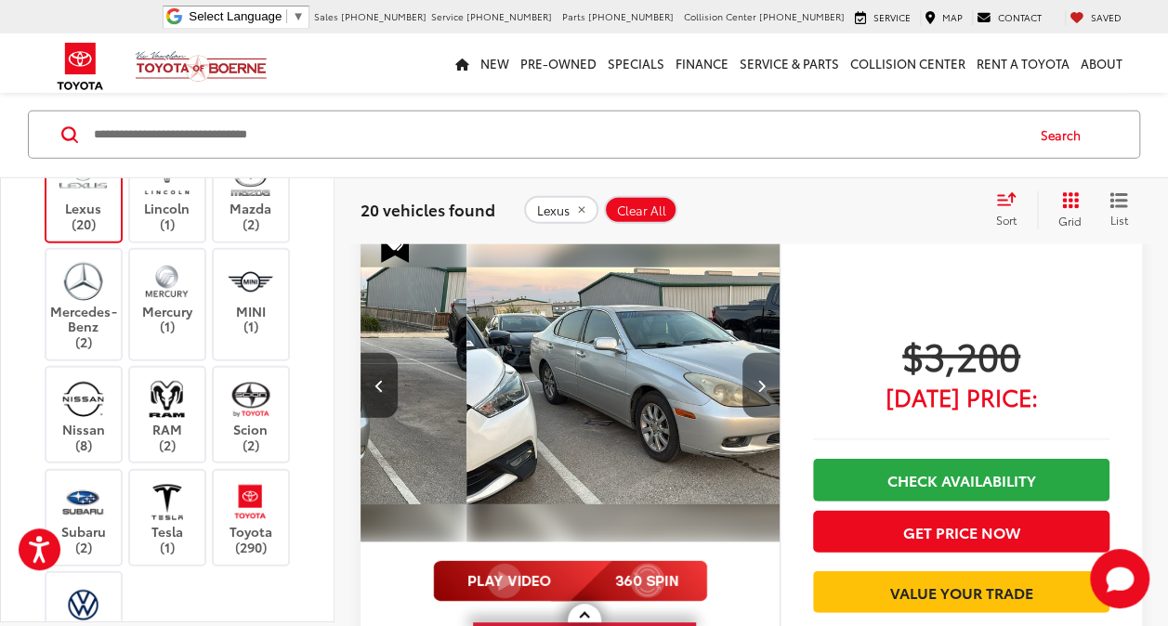
scroll to position [0, 843]
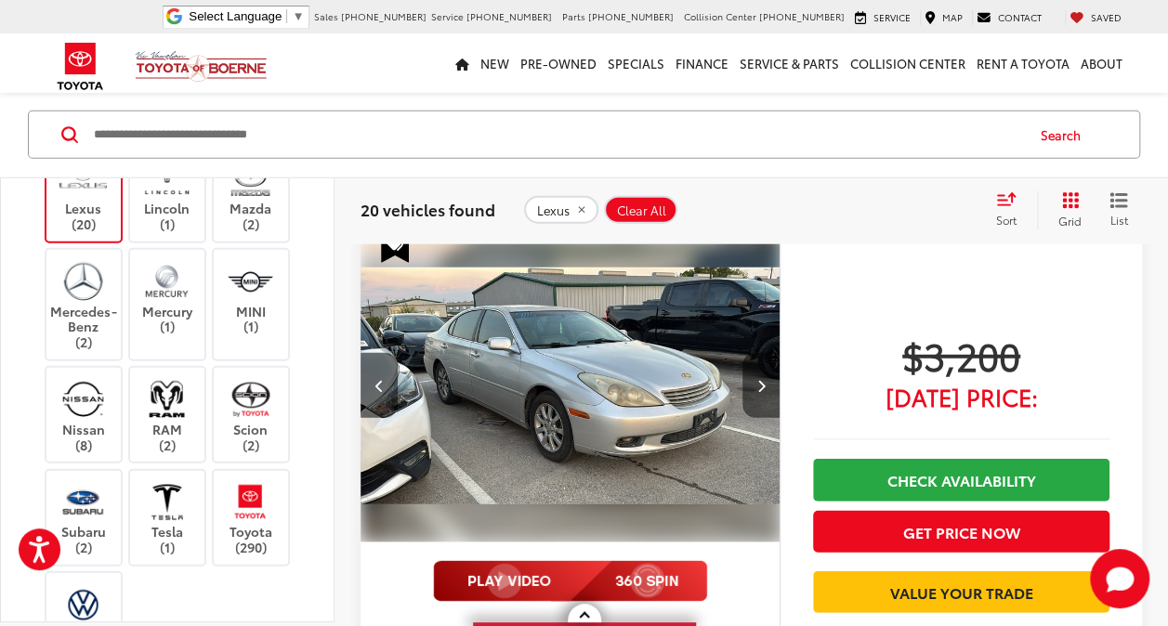
click at [765, 385] on button "Next image" at bounding box center [760, 385] width 37 height 65
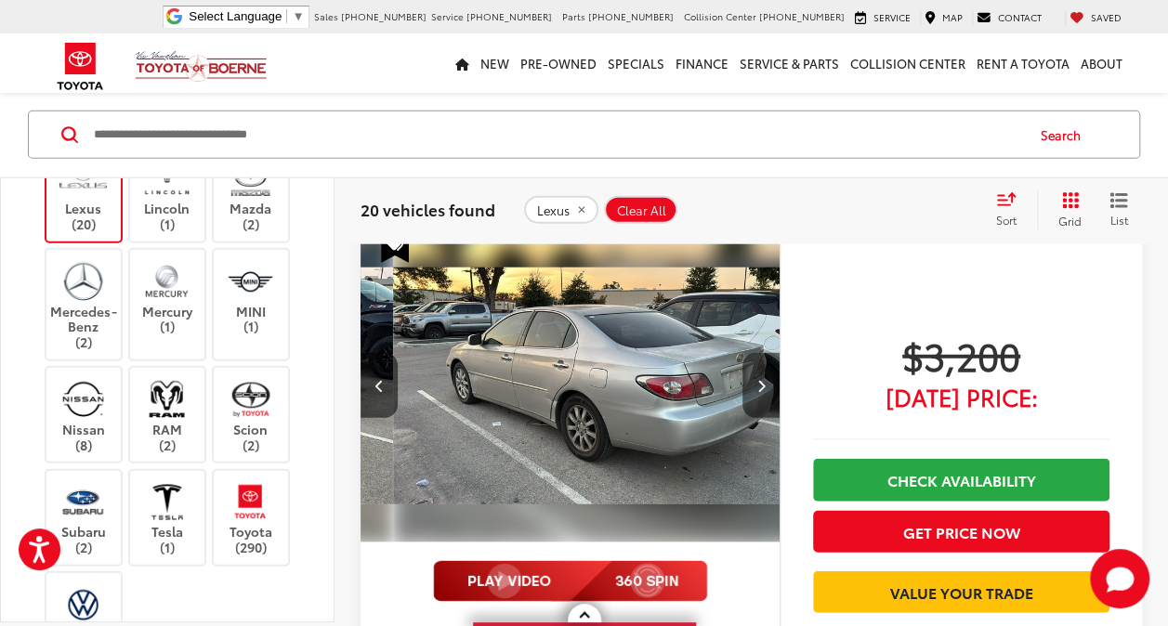
scroll to position [0, 1264]
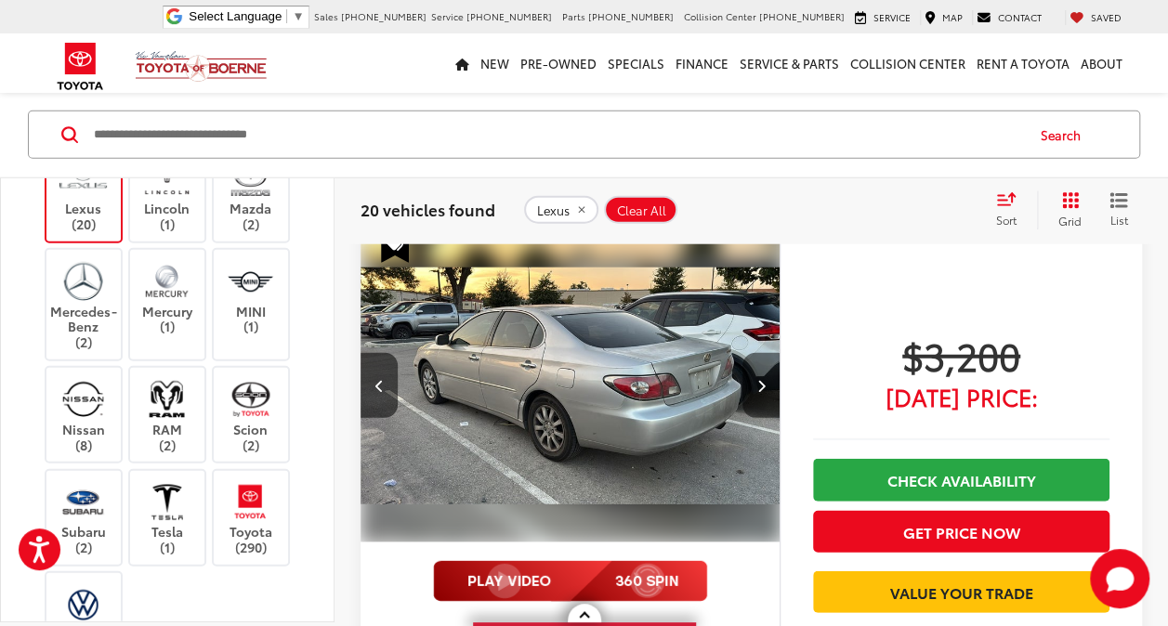
click at [762, 384] on icon "Next image" at bounding box center [760, 385] width 8 height 13
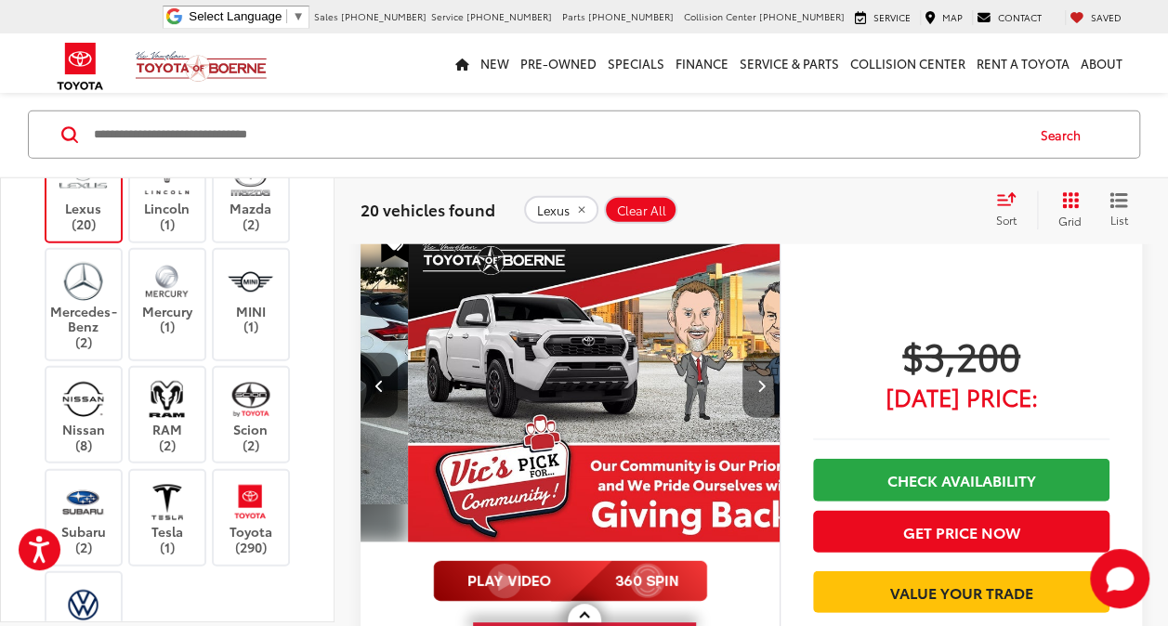
scroll to position [0, 1686]
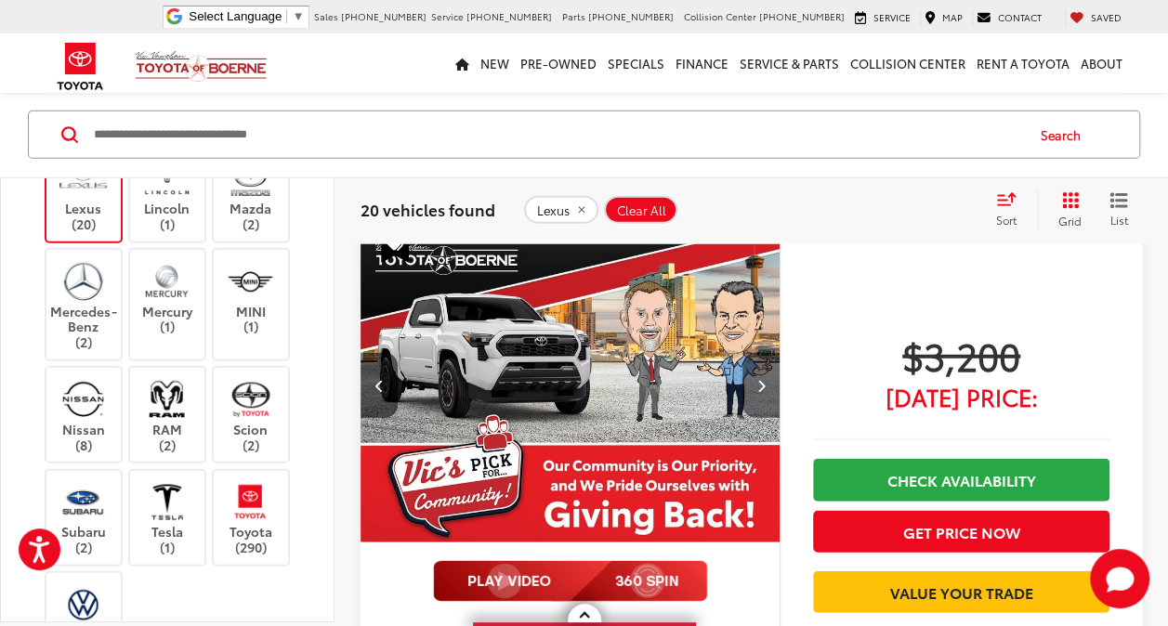
click at [764, 388] on button "Next image" at bounding box center [760, 385] width 37 height 65
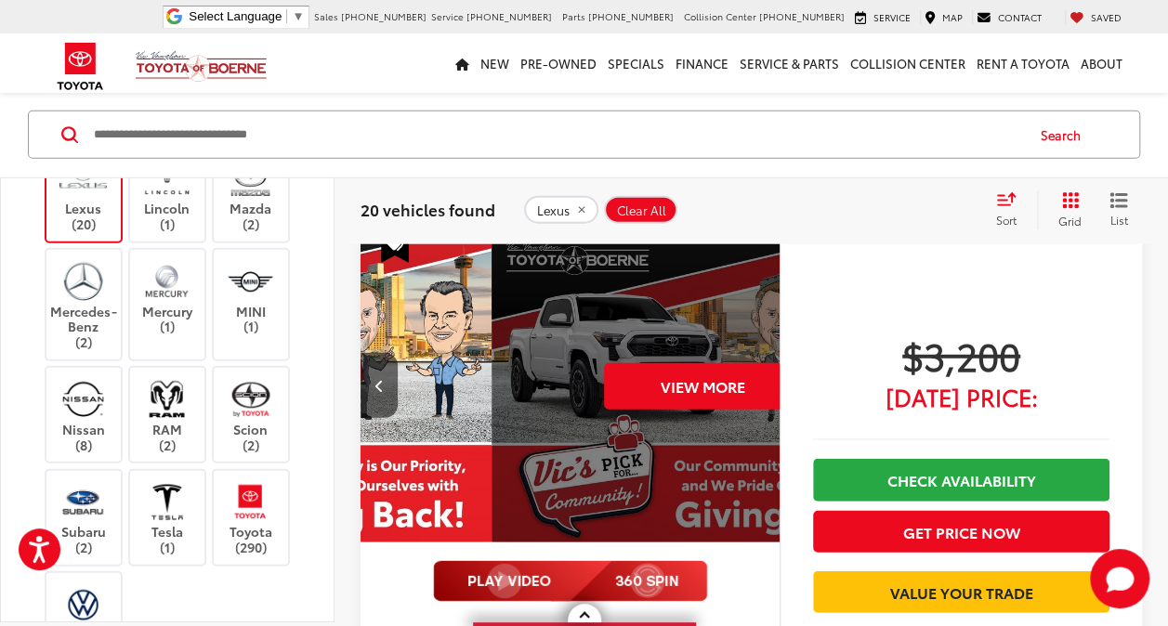
scroll to position [0, 2107]
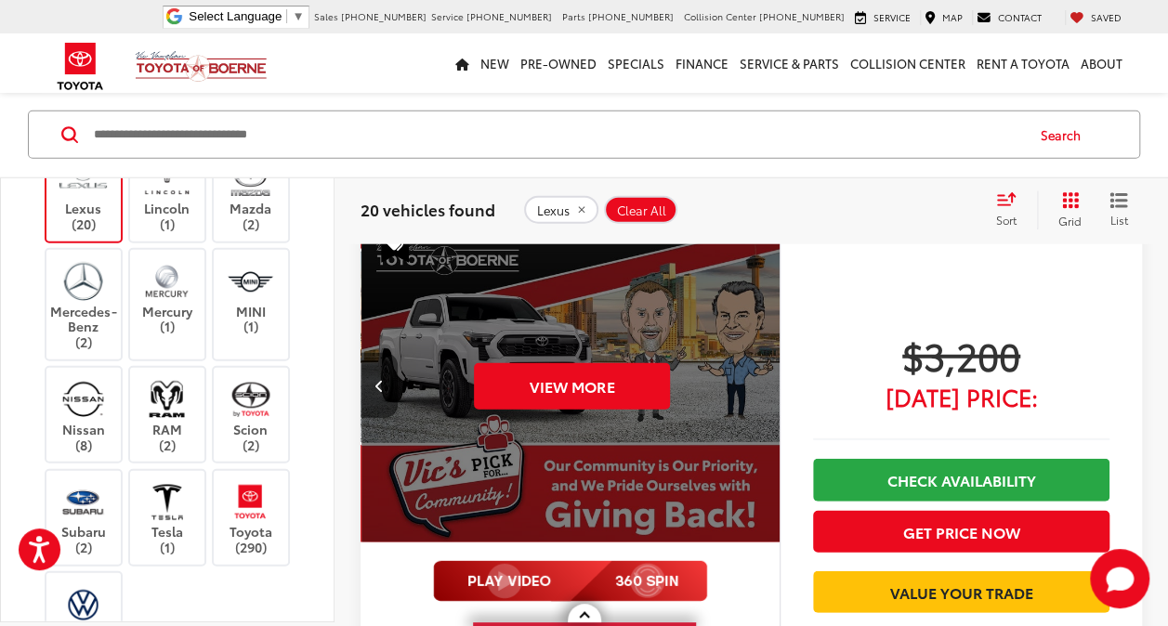
click at [385, 383] on button "Previous image" at bounding box center [378, 385] width 37 height 65
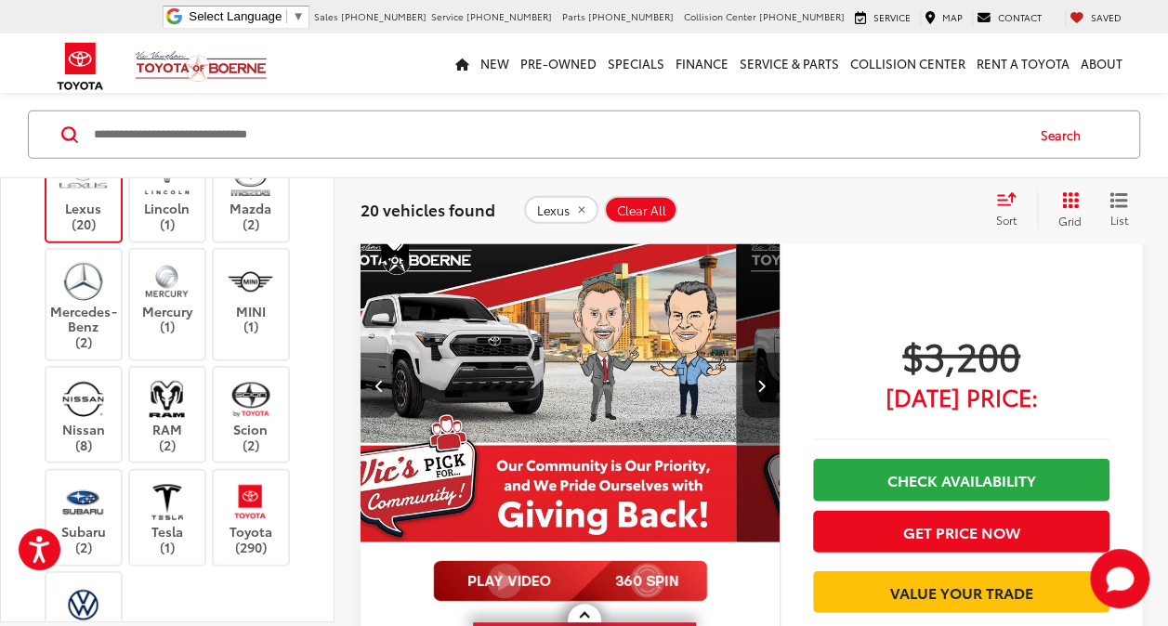
scroll to position [0, 1686]
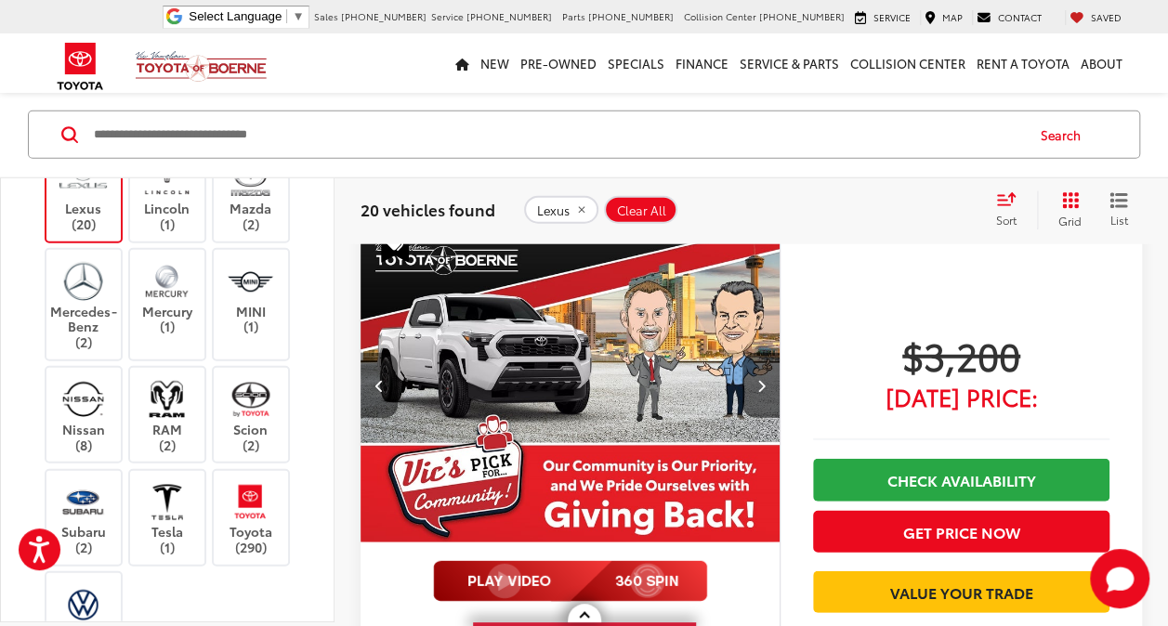
click at [386, 389] on button "Previous image" at bounding box center [378, 385] width 37 height 65
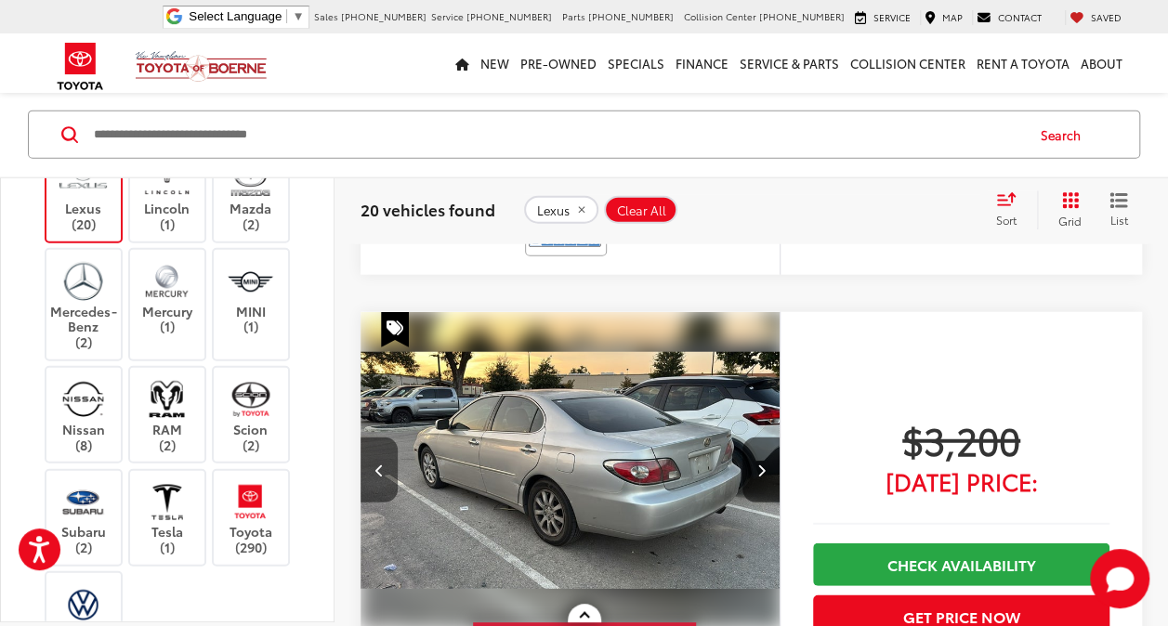
scroll to position [2180, 0]
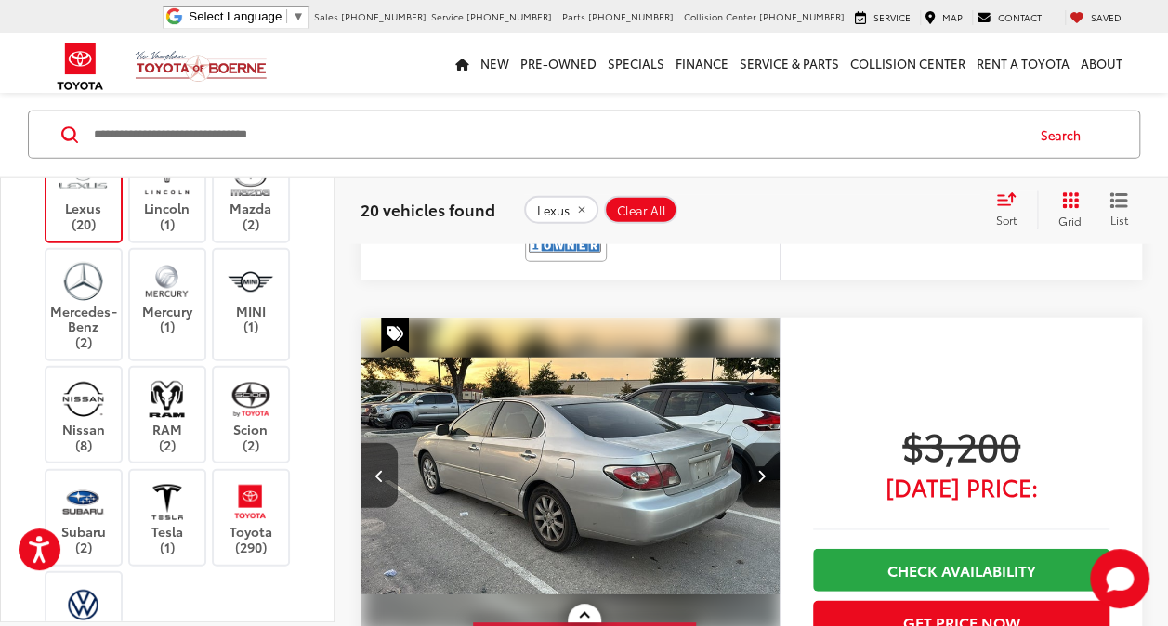
click at [640, 477] on img "2002 Lexus ES 300 3" at bounding box center [571, 476] width 422 height 316
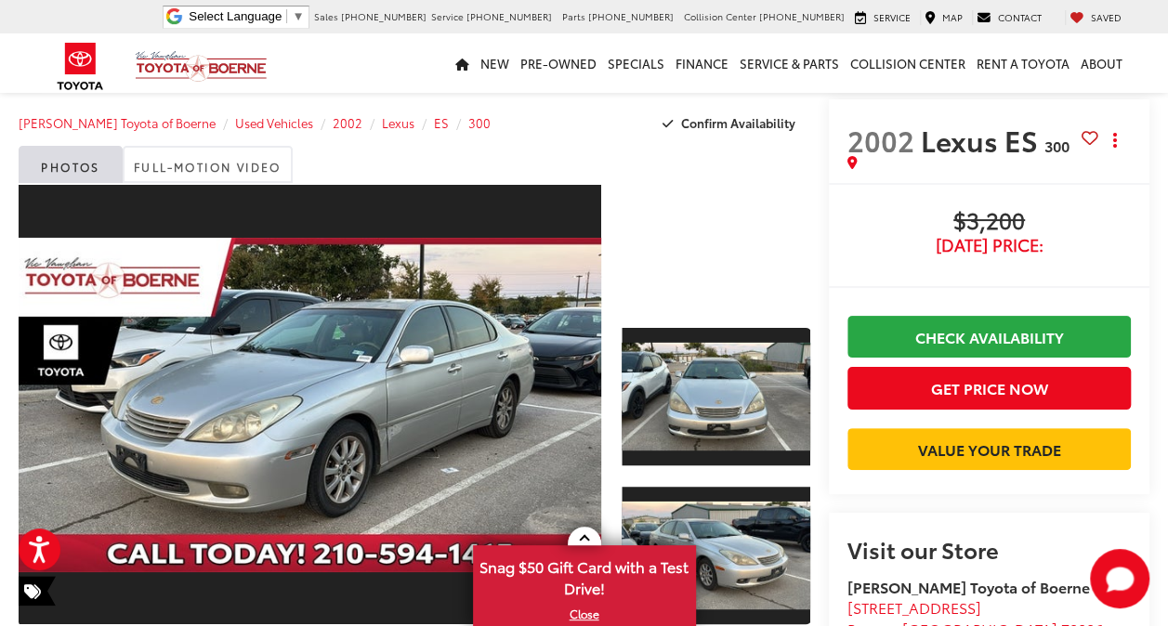
scroll to position [13, 0]
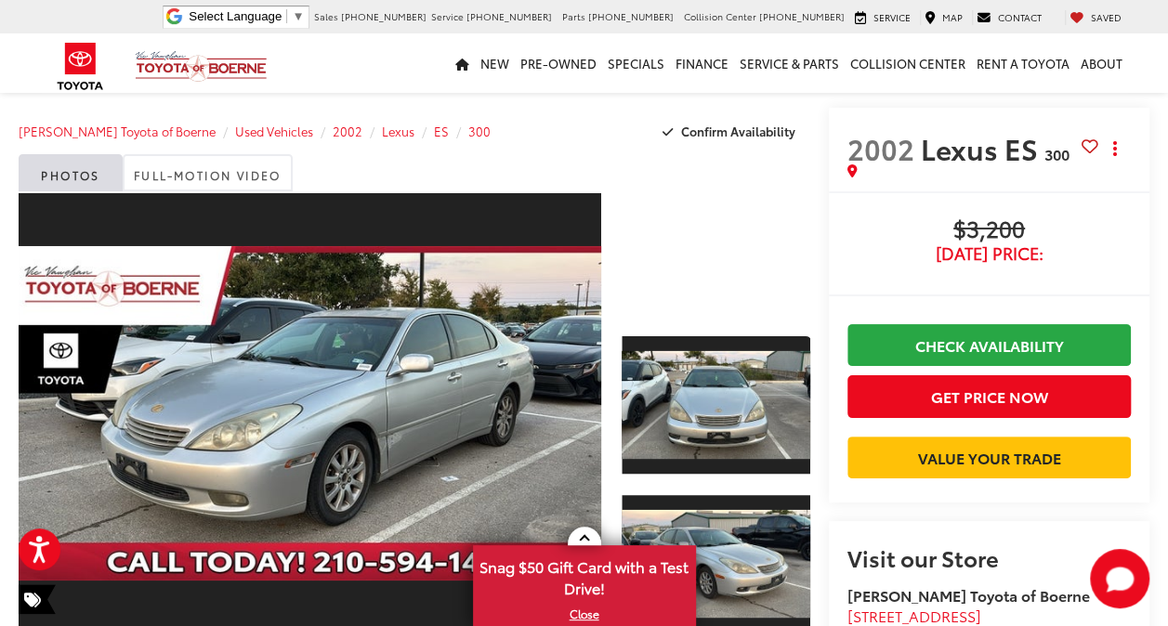
click at [661, 253] on div at bounding box center [716, 253] width 188 height 125
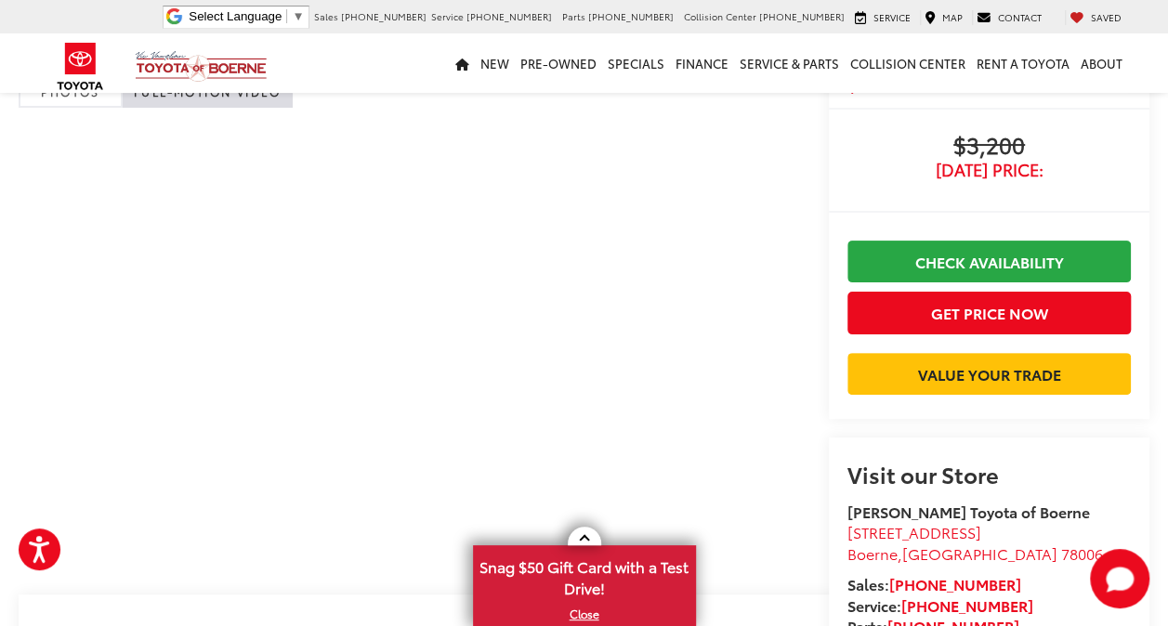
scroll to position [111, 0]
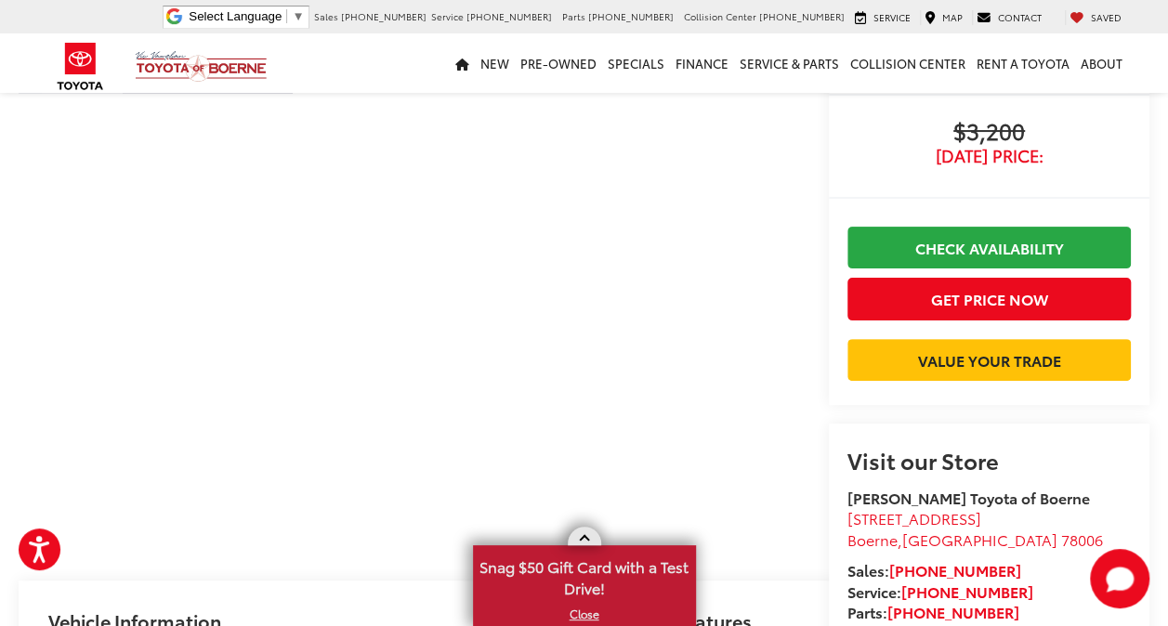
click at [591, 535] on link at bounding box center [584, 536] width 33 height 19
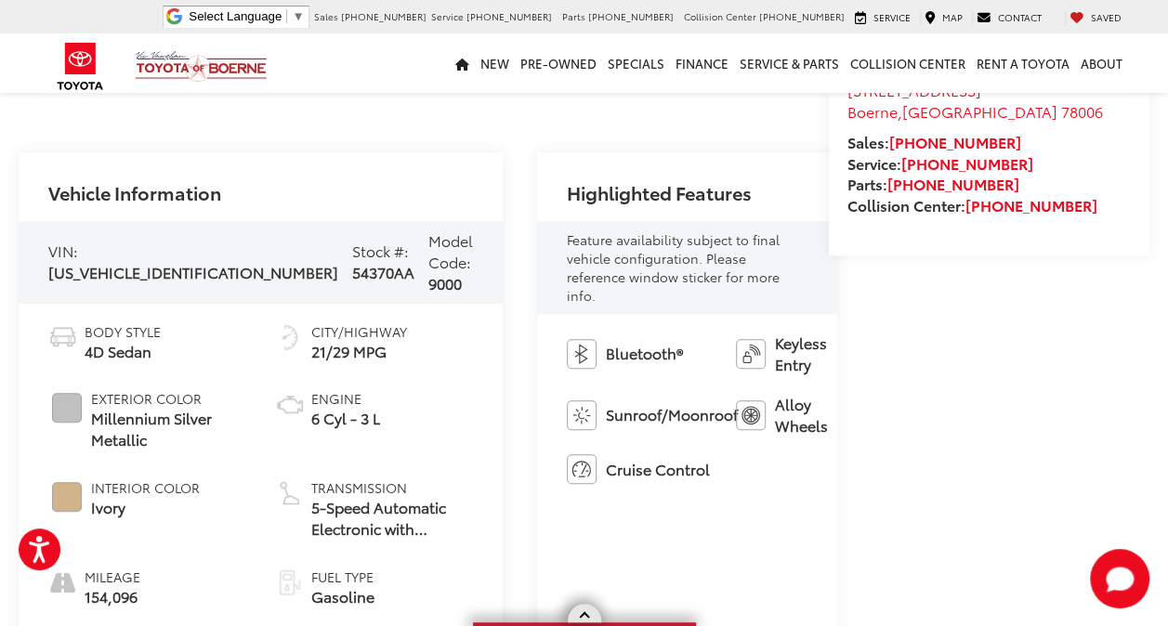
scroll to position [548, 0]
